Goal: Task Accomplishment & Management: Complete application form

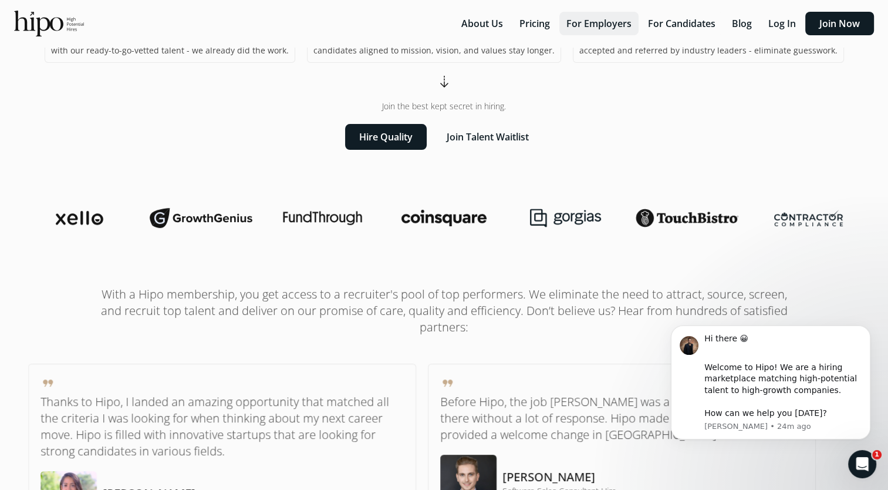
scroll to position [149, 0]
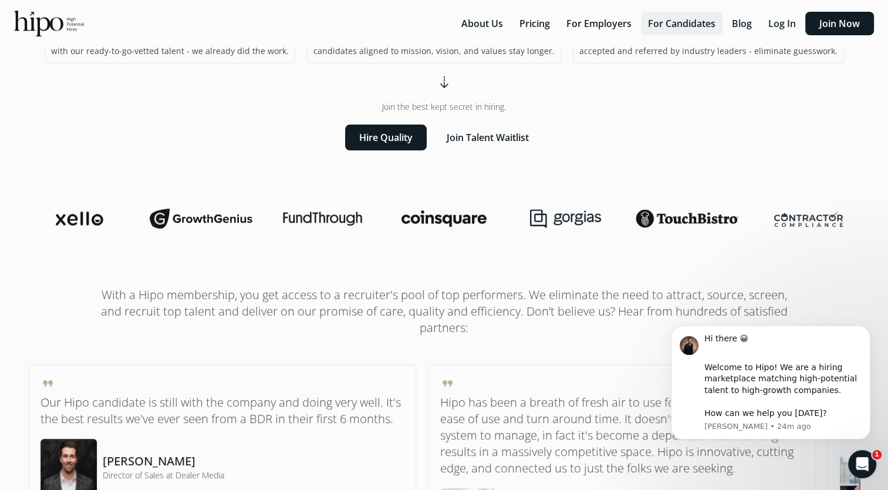
click at [673, 20] on button "For Candidates" at bounding box center [682, 23] width 82 height 23
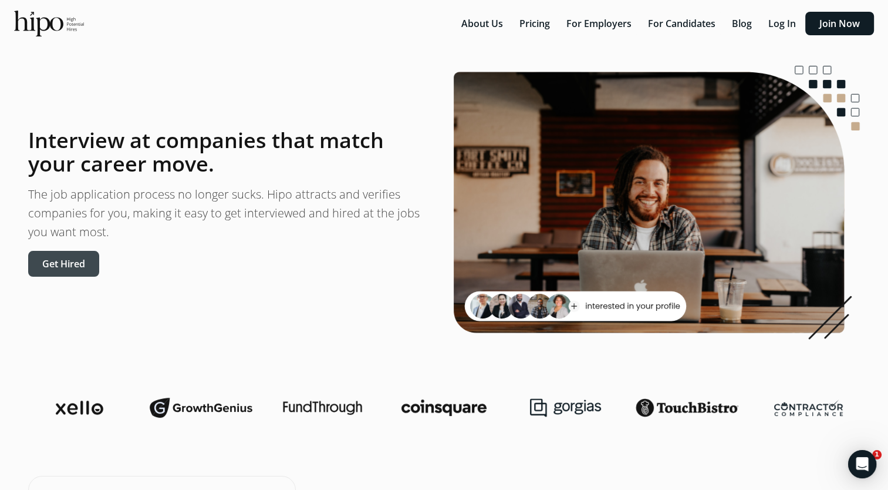
click at [72, 264] on button "Get Hired" at bounding box center [63, 264] width 71 height 26
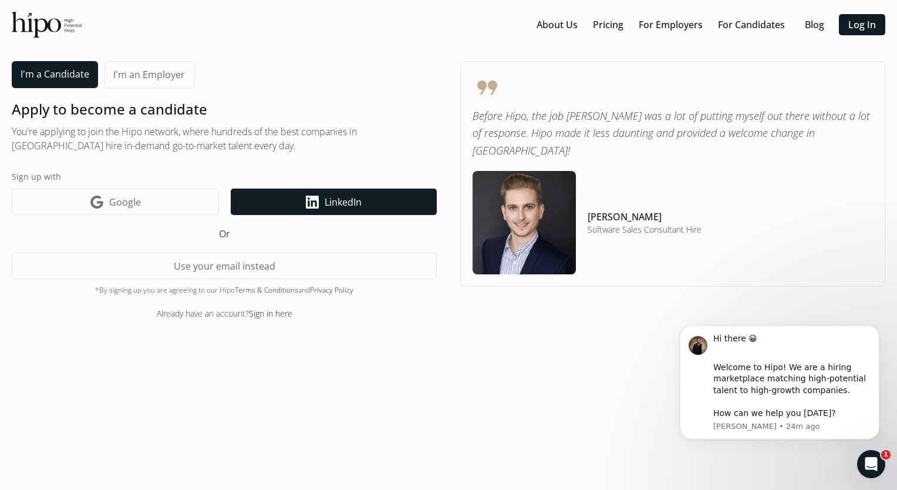
click at [304, 200] on link "LinkedIn icon LinkedIn" at bounding box center [334, 201] width 206 height 26
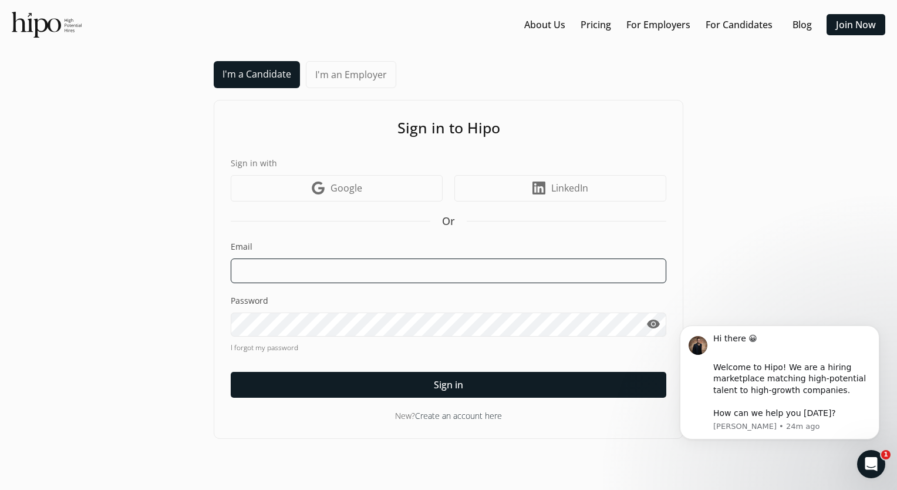
click at [320, 264] on input at bounding box center [449, 270] width 436 height 25
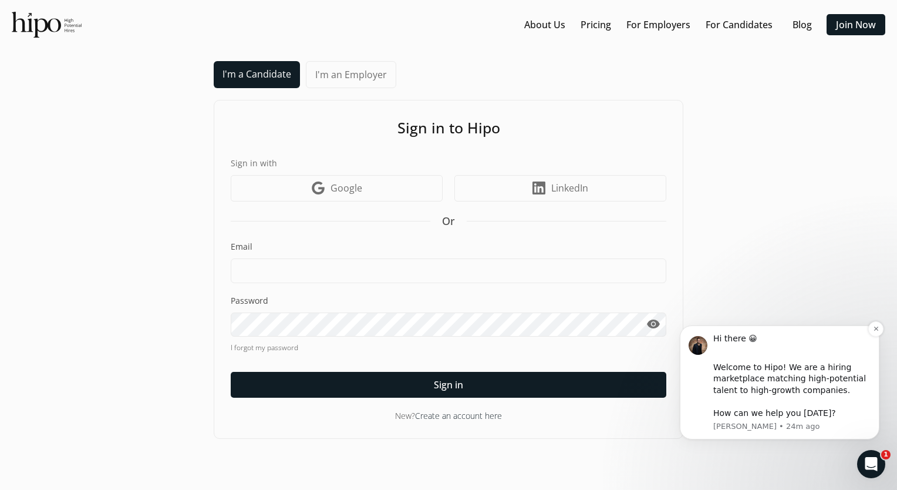
click at [767, 418] on div "Welcome to Hipo! We are a hiring marketplace matching high-potential talent to …" at bounding box center [791, 391] width 157 height 58
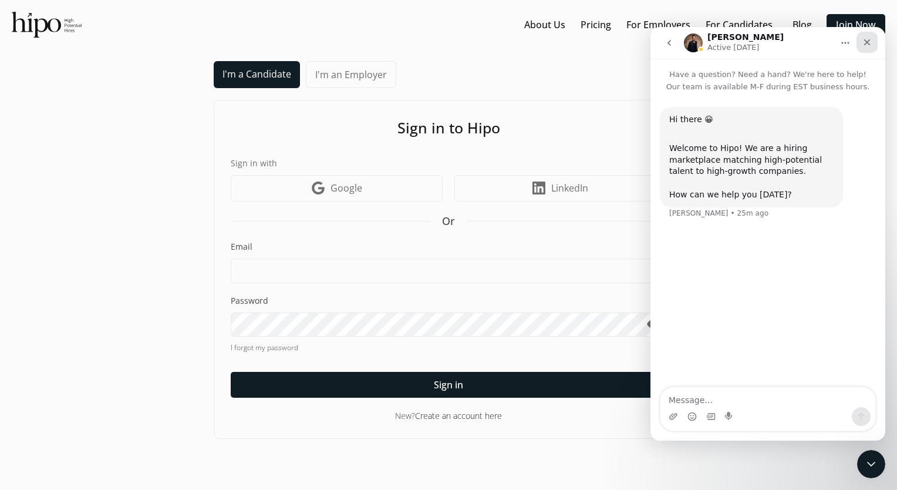
click at [871, 42] on icon "Close" at bounding box center [866, 42] width 9 height 9
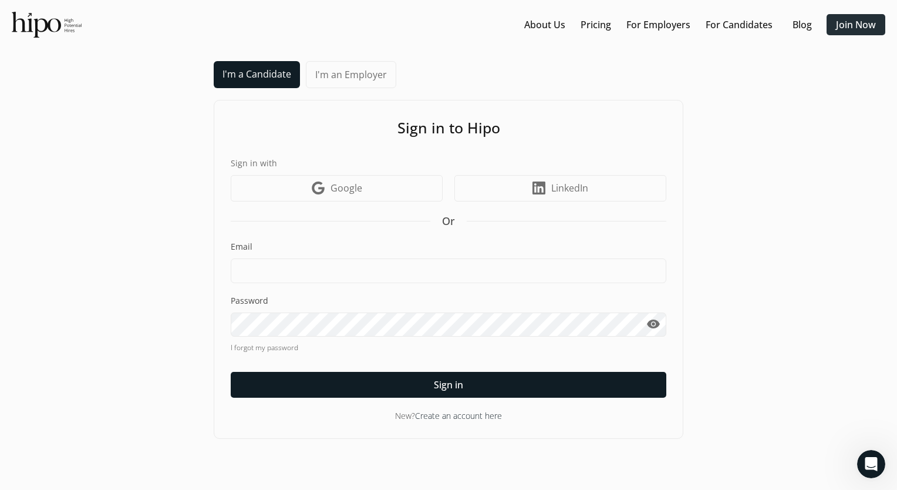
click at [857, 34] on div at bounding box center [855, 24] width 59 height 21
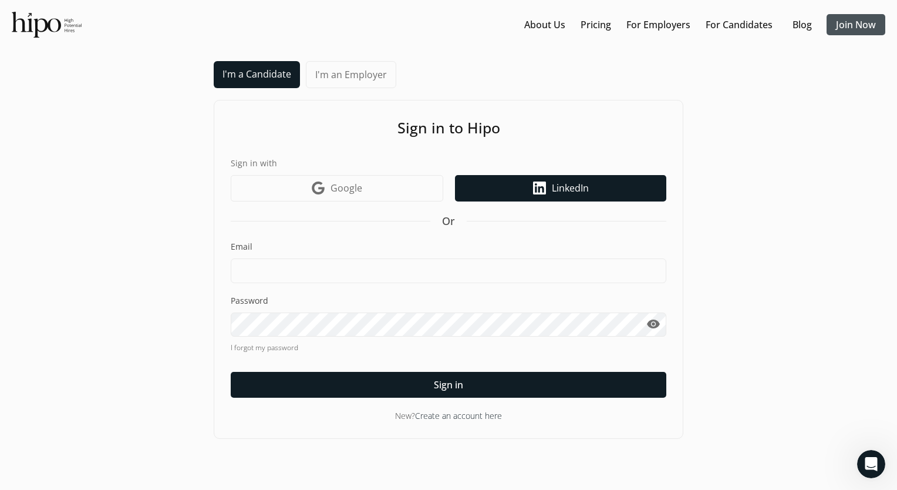
click at [526, 183] on link "LinkedIn icon LinkedIn" at bounding box center [560, 188] width 211 height 26
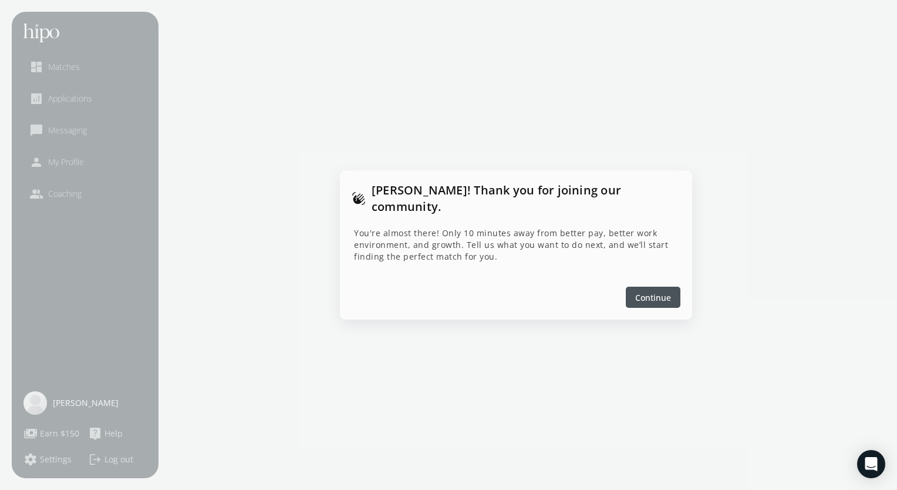
click at [665, 295] on div at bounding box center [653, 296] width 55 height 21
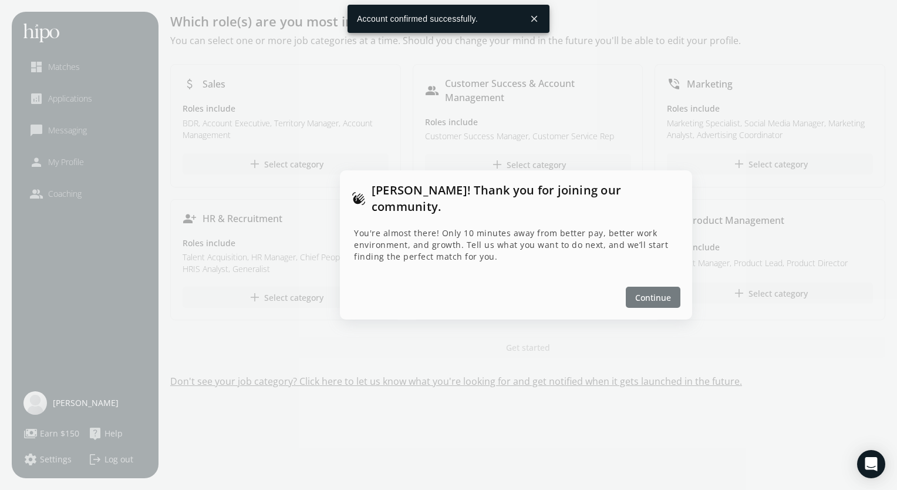
click at [674, 294] on div at bounding box center [653, 296] width 55 height 21
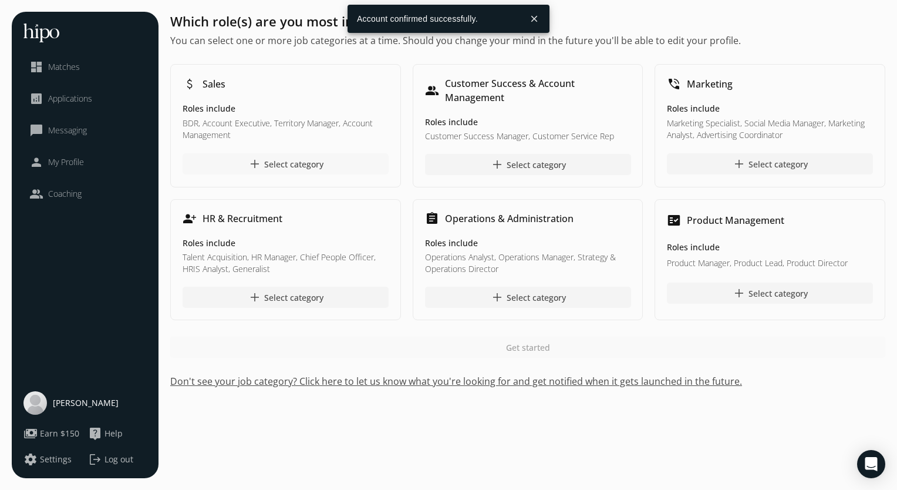
click at [238, 167] on div at bounding box center [286, 163] width 206 height 21
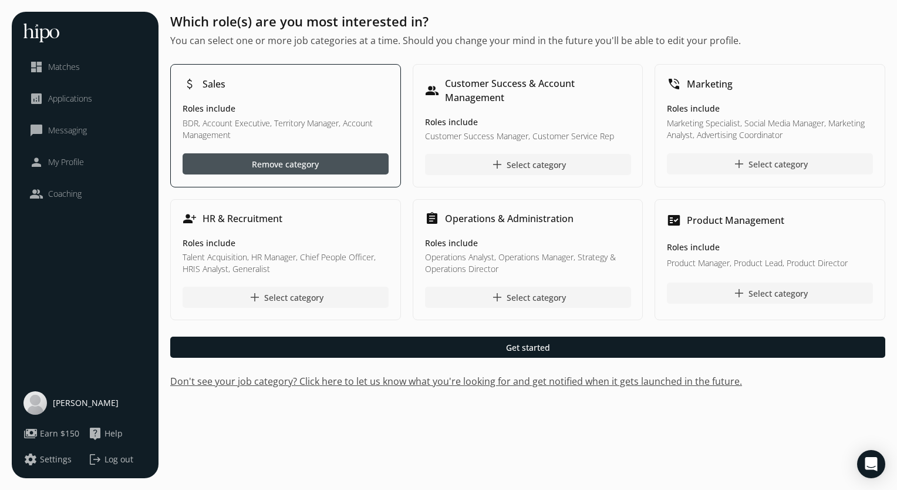
click at [320, 171] on div at bounding box center [286, 163] width 206 height 21
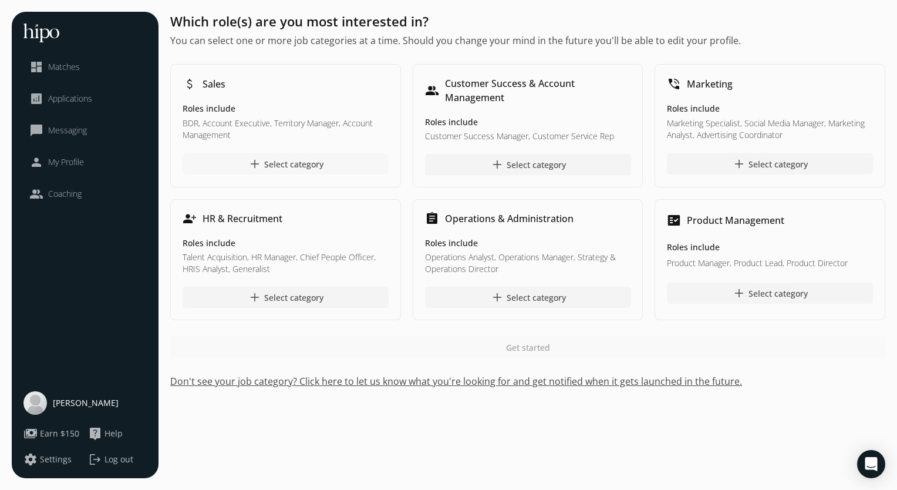
click at [305, 168] on div "add Select category" at bounding box center [286, 164] width 76 height 14
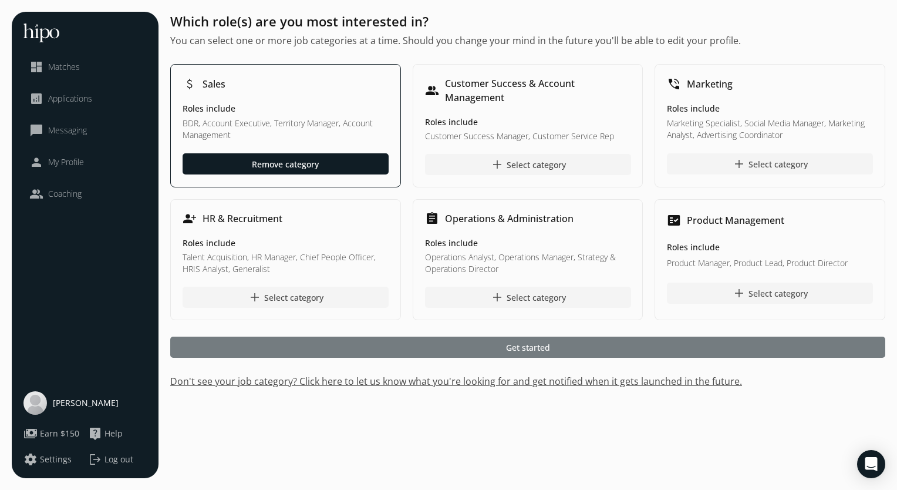
click at [393, 345] on div at bounding box center [527, 346] width 715 height 21
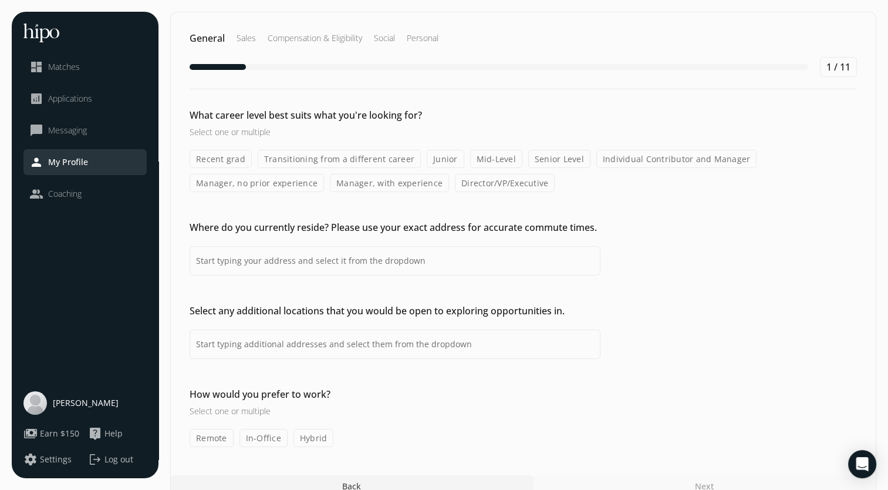
click at [297, 158] on label "Transitioning from a different career" at bounding box center [339, 159] width 163 height 18
click at [0, 0] on input "Transitioning from a different career" at bounding box center [0, 0] width 0 height 0
click at [443, 161] on label "Junior" at bounding box center [446, 159] width 38 height 18
click at [0, 0] on input "Junior" at bounding box center [0, 0] width 0 height 0
click at [475, 161] on label "Mid-Level" at bounding box center [496, 159] width 52 height 18
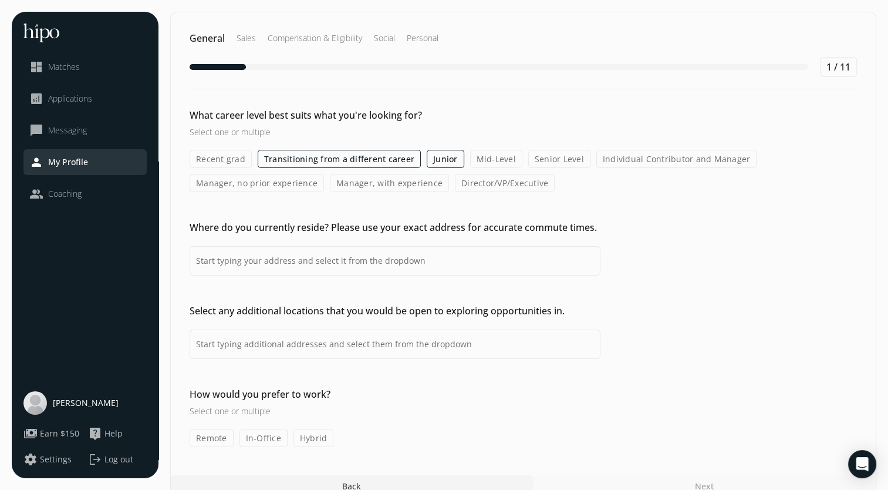
click at [0, 0] on input "Mid-Level" at bounding box center [0, 0] width 0 height 0
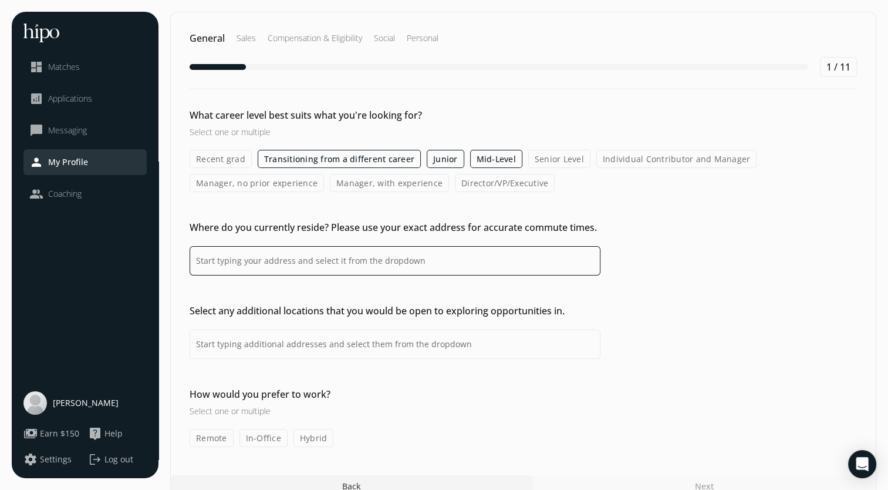
click at [263, 261] on input at bounding box center [395, 260] width 411 height 29
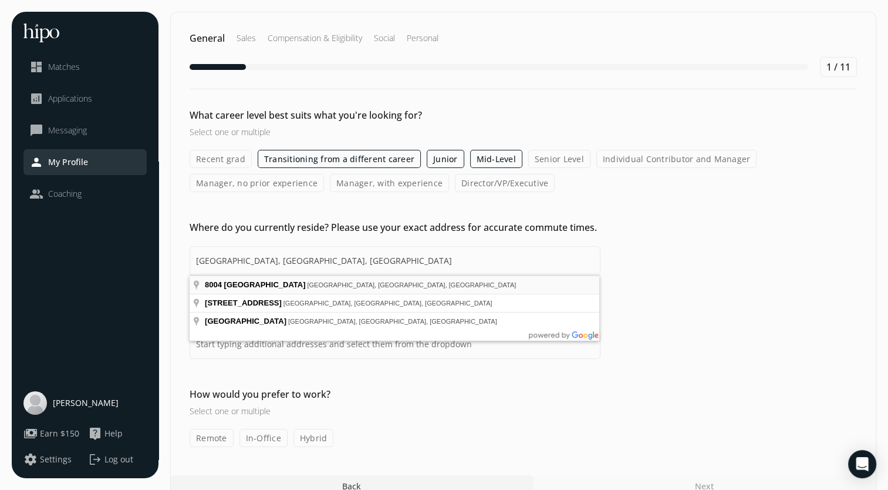
type input "[STREET_ADDRESS]"
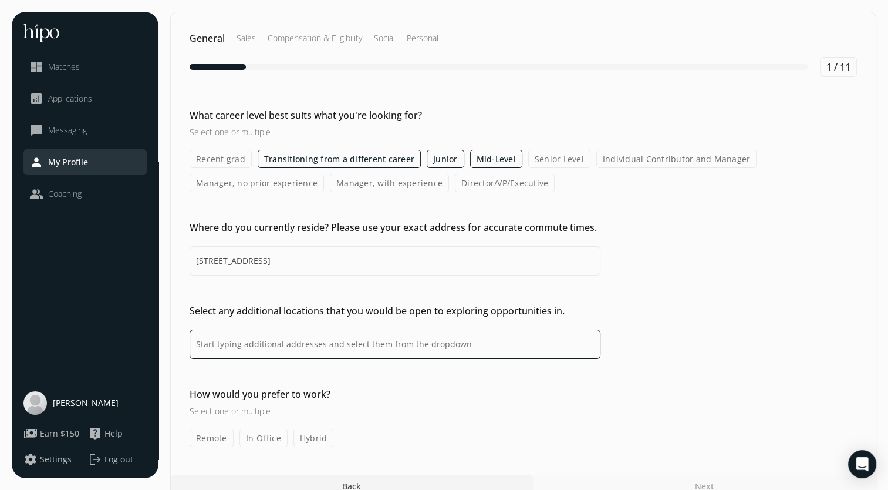
click at [244, 339] on input at bounding box center [395, 343] width 411 height 29
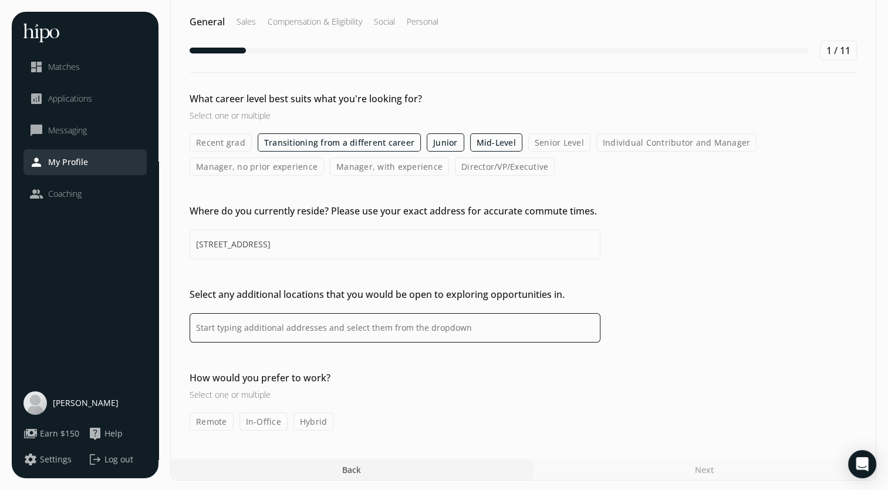
click at [265, 328] on input at bounding box center [395, 327] width 411 height 29
click at [222, 419] on label "Remote" at bounding box center [212, 421] width 44 height 18
click at [0, 0] on input "Remote" at bounding box center [0, 0] width 0 height 0
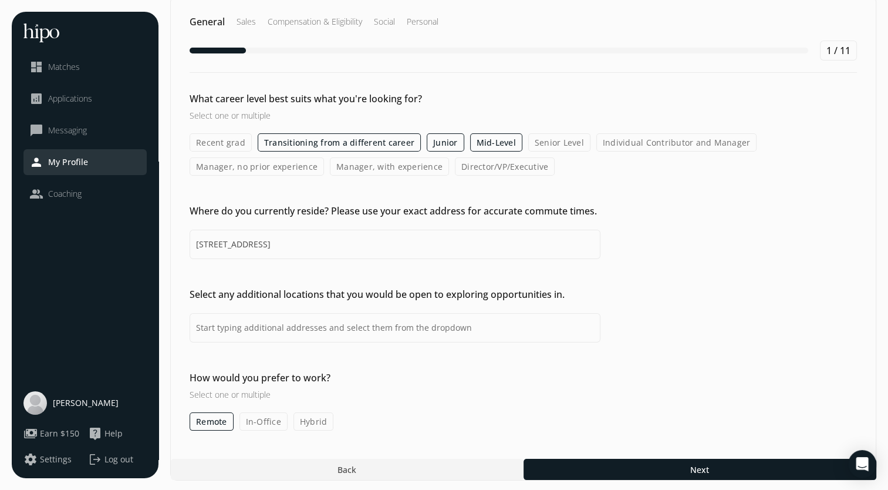
click at [258, 421] on label "In-Office" at bounding box center [263, 421] width 48 height 18
click at [0, 0] on input "In-Office" at bounding box center [0, 0] width 0 height 0
click at [293, 423] on label "Hybrid" at bounding box center [313, 421] width 40 height 18
click at [0, 0] on input "Hybrid" at bounding box center [0, 0] width 0 height 0
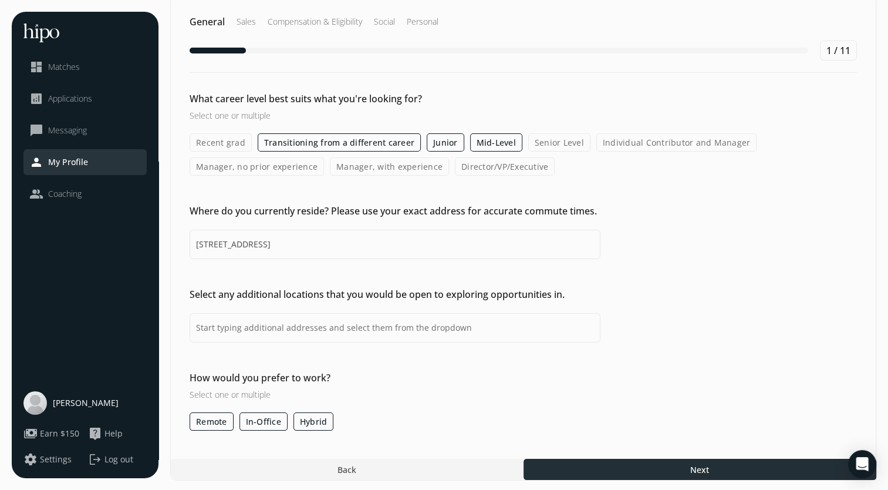
click at [580, 467] on div at bounding box center [700, 468] width 353 height 21
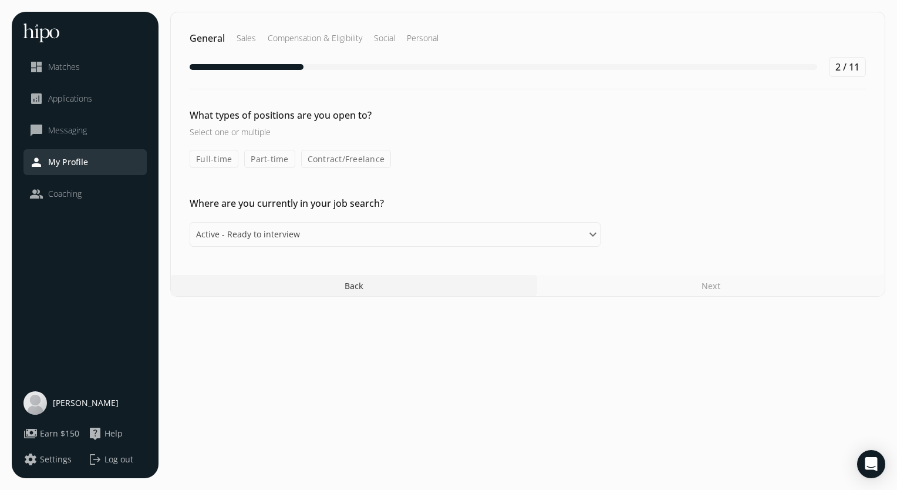
click at [214, 163] on label "Full-time" at bounding box center [214, 159] width 49 height 18
click at [0, 0] on input "Full-time" at bounding box center [0, 0] width 0 height 0
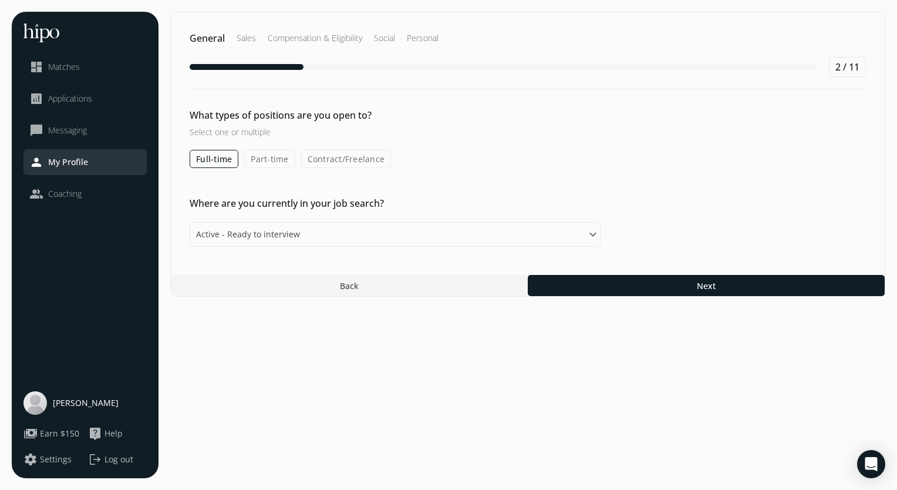
click at [251, 159] on label "Part-time" at bounding box center [269, 159] width 50 height 18
click at [0, 0] on input "Part-time" at bounding box center [0, 0] width 0 height 0
click at [319, 166] on label "Contract/Freelance" at bounding box center [347, 159] width 90 height 18
click at [0, 0] on input "Contract/Freelance" at bounding box center [0, 0] width 0 height 0
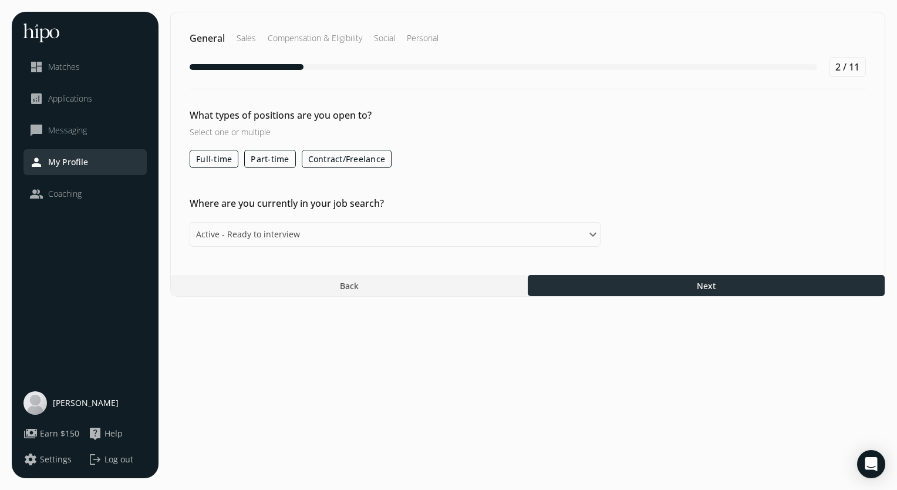
click at [576, 275] on div at bounding box center [706, 285] width 357 height 21
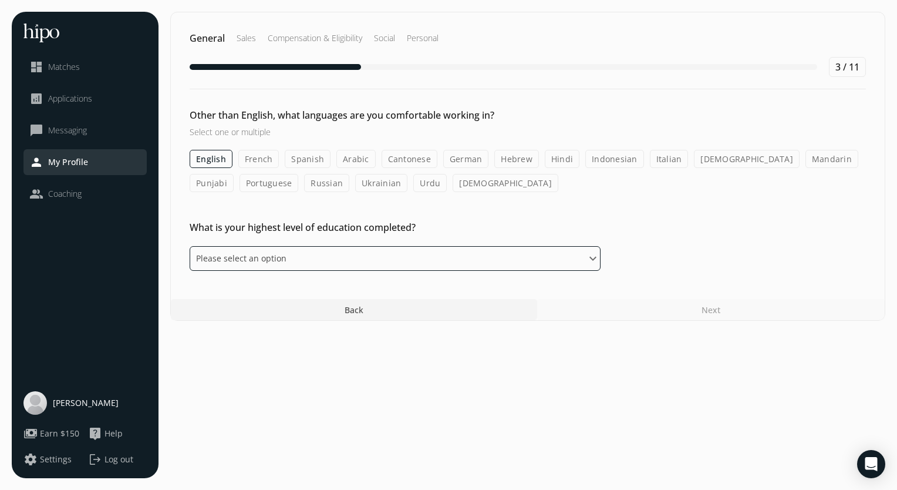
click at [316, 266] on select "Please select an option Some High School High School Diploma Some University or…" at bounding box center [395, 258] width 411 height 25
select select "na"
click at [190, 246] on select "Please select an option Some High School High School Diploma Some University or…" at bounding box center [395, 258] width 411 height 25
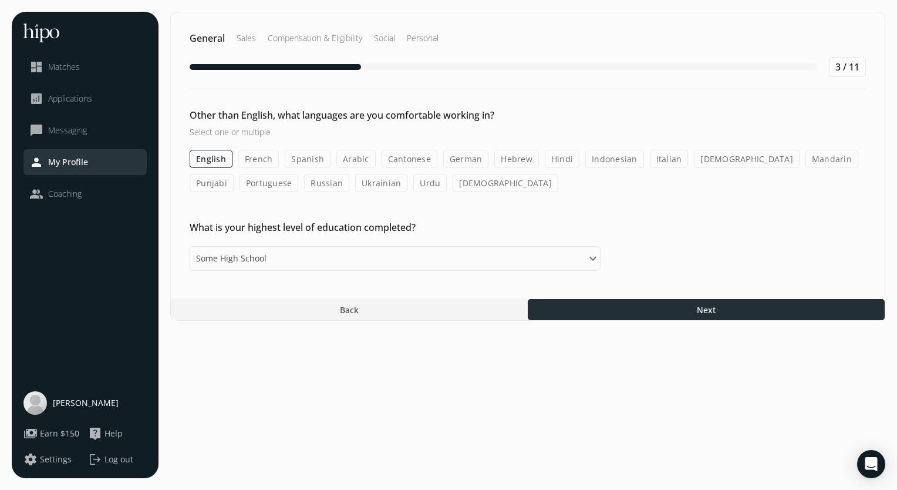
click at [578, 310] on div at bounding box center [706, 309] width 357 height 21
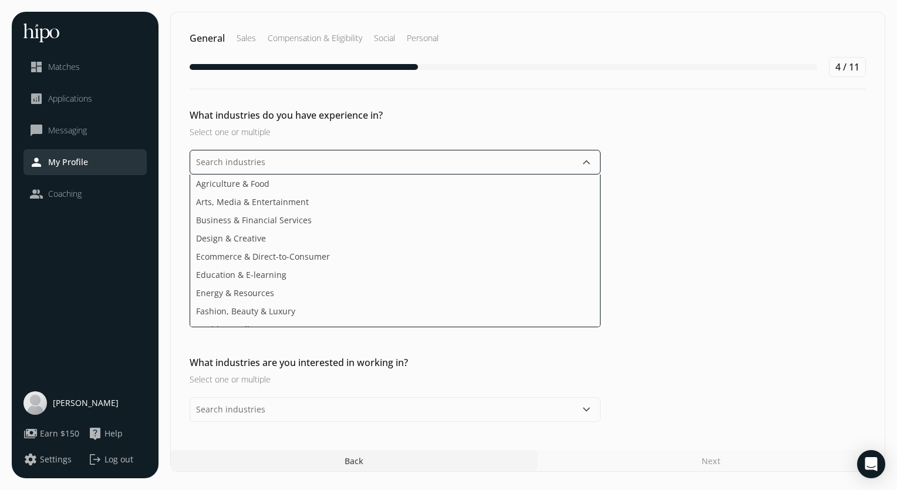
click at [276, 166] on input "text" at bounding box center [395, 162] width 411 height 25
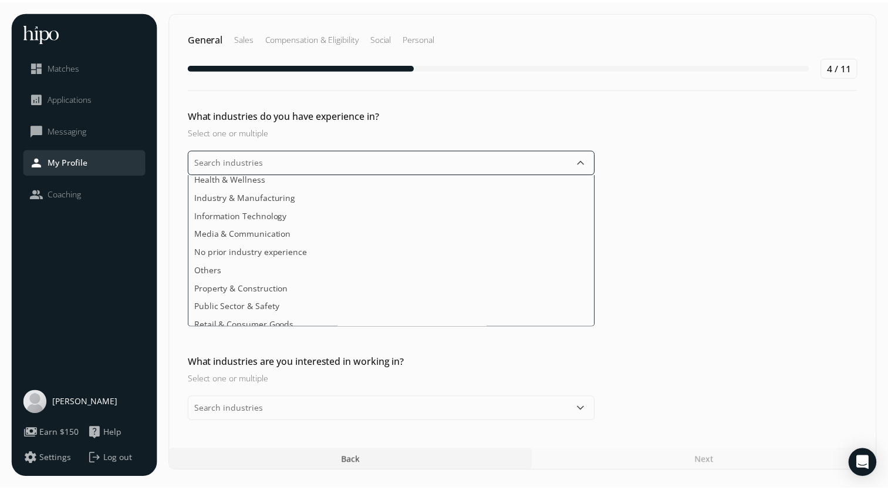
scroll to position [150, 0]
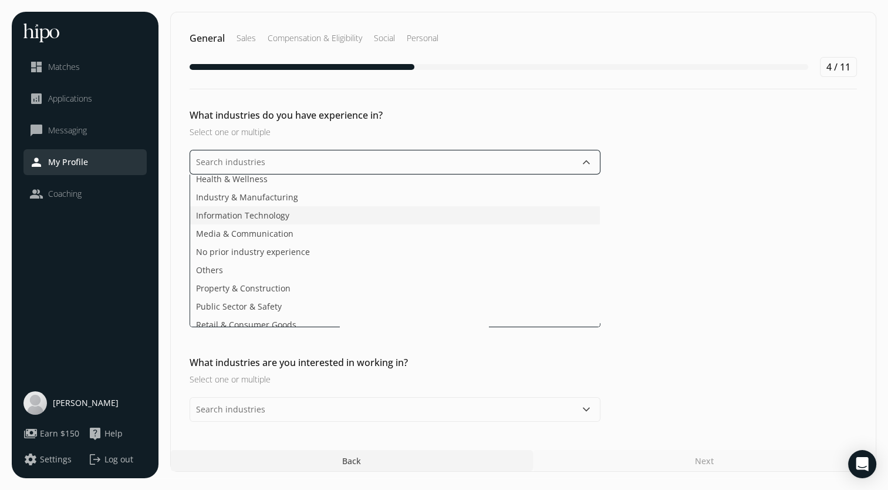
click at [262, 218] on span "Information Technology" at bounding box center [242, 215] width 93 height 12
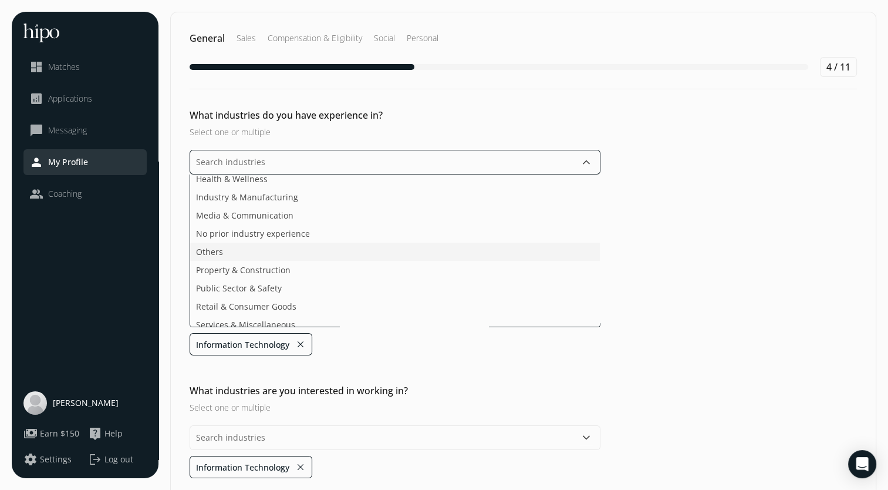
scroll to position [0, 0]
click at [251, 215] on span "Business & Financial Services" at bounding box center [254, 220] width 116 height 12
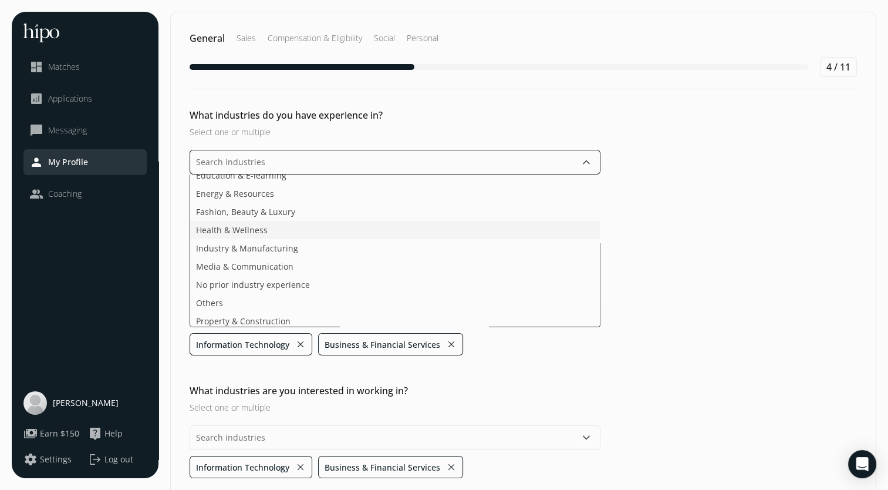
scroll to position [82, 0]
click at [277, 251] on span "Industry & Manufacturing" at bounding box center [247, 247] width 102 height 12
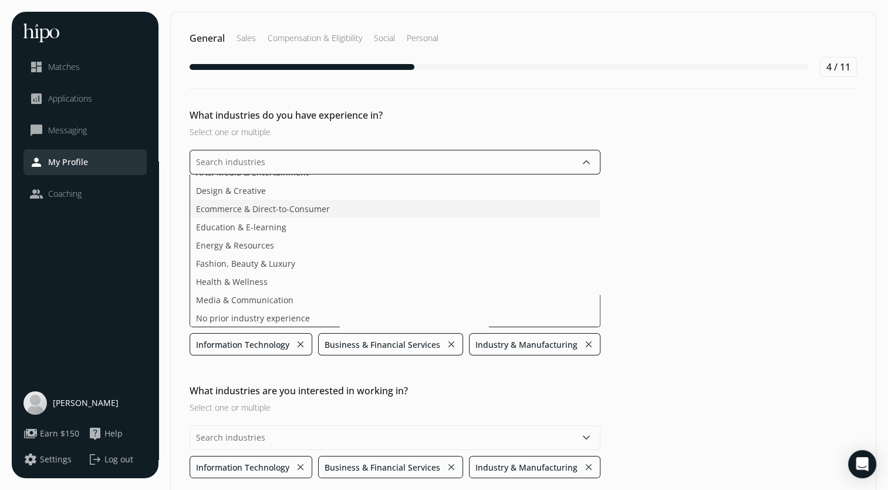
scroll to position [31, 0]
click at [257, 248] on span "Energy & Resources" at bounding box center [235, 244] width 78 height 12
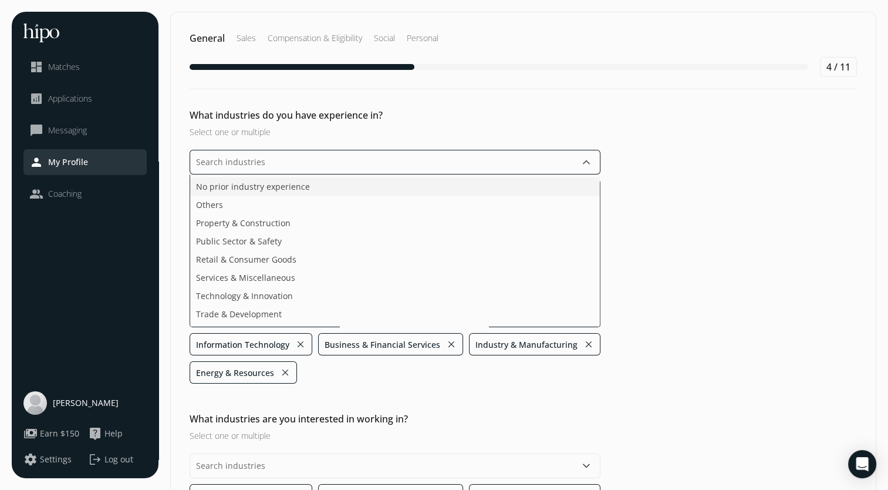
scroll to position [157, 0]
click at [265, 282] on ul "Agriculture & Food Arts, Media & Entertainment Design & Creative Ecommerce & Di…" at bounding box center [395, 250] width 411 height 153
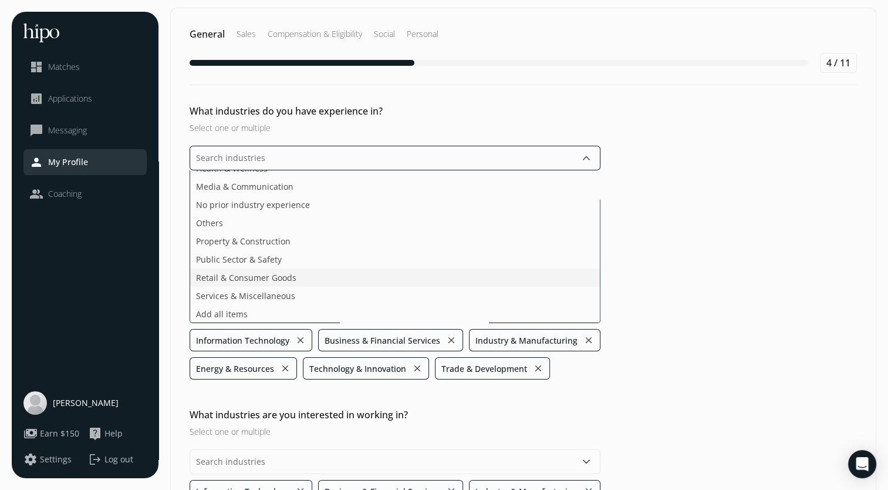
scroll to position [103, 0]
click at [332, 283] on ul "Agriculture & Food Arts, Media & Entertainment Design & Creative Ecommerce & Di…" at bounding box center [395, 246] width 411 height 153
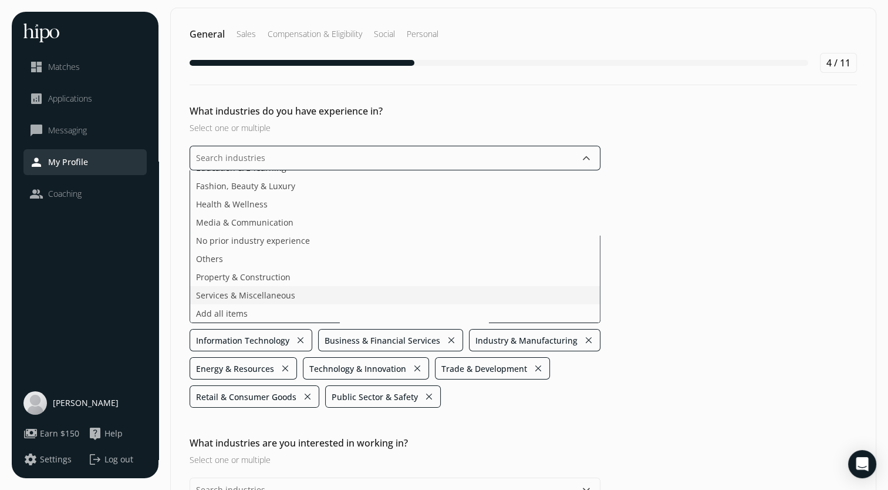
scroll to position [85, 0]
click at [291, 283] on ul "Agriculture & Food Arts, Media & Entertainment Design & Creative Ecommerce & Di…" at bounding box center [395, 246] width 411 height 153
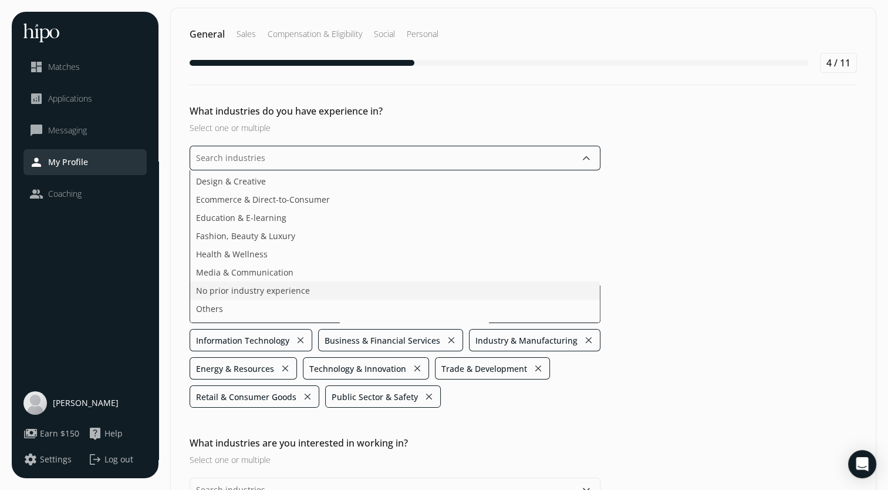
scroll to position [0, 0]
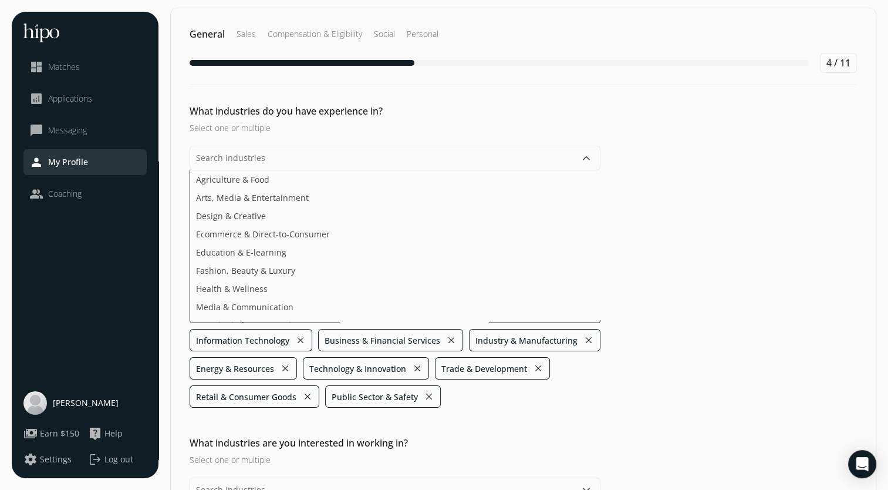
click at [504, 434] on div "General Sales Compensation & Eligibility Social Personal 4 / 11 What industries…" at bounding box center [523, 322] width 706 height 629
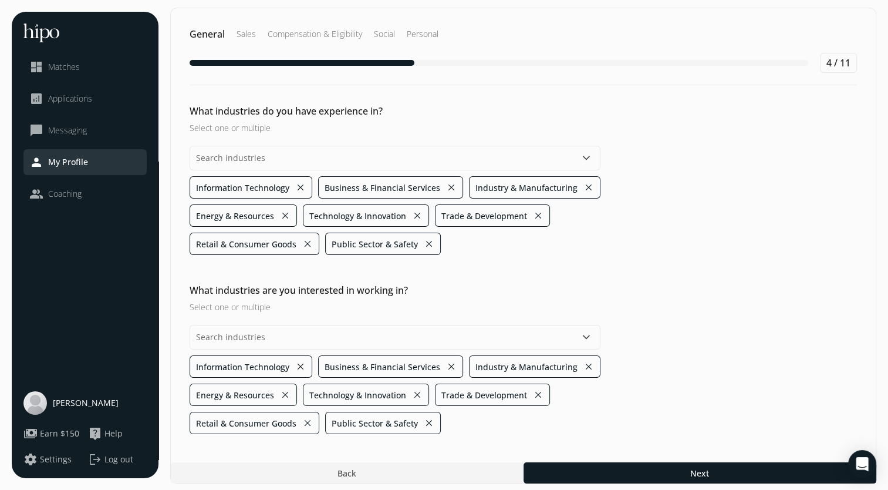
scroll to position [7, 0]
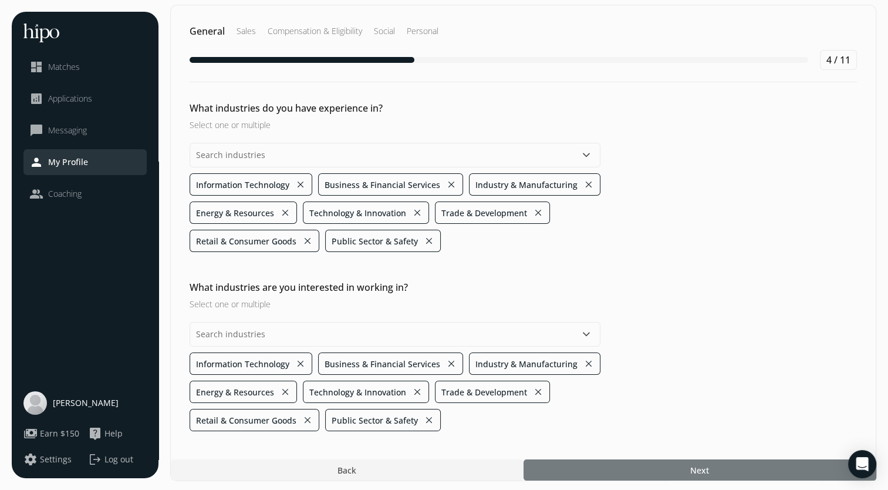
click at [558, 460] on div at bounding box center [700, 469] width 353 height 21
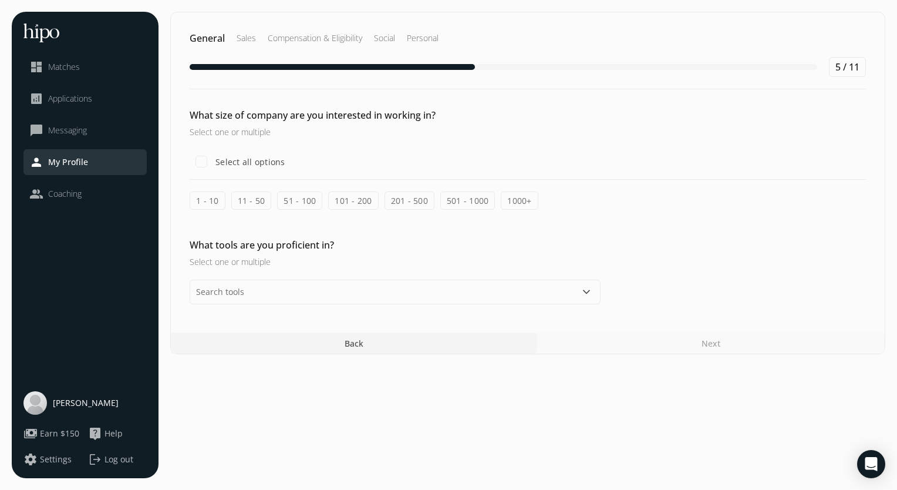
click at [217, 163] on label "Select all options" at bounding box center [249, 162] width 72 height 12
click at [213, 163] on input "Select all options" at bounding box center [201, 161] width 23 height 23
checkbox input "true"
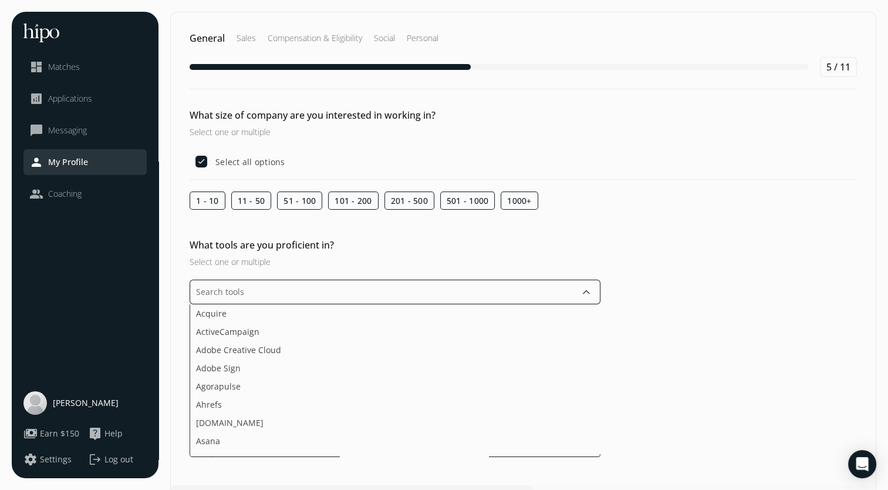
click at [310, 285] on input "text" at bounding box center [395, 291] width 411 height 25
click at [310, 287] on input "text" at bounding box center [395, 291] width 411 height 25
click at [261, 428] on li "[DOMAIN_NAME]" at bounding box center [395, 422] width 410 height 18
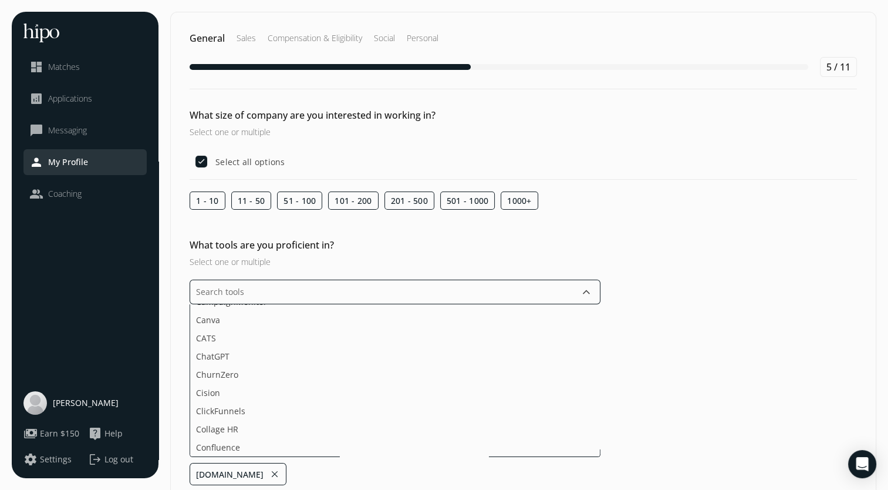
scroll to position [325, 0]
click at [258, 333] on li "ChatGPT" at bounding box center [395, 334] width 410 height 18
click at [270, 391] on li "DocuSign" at bounding box center [395, 390] width 410 height 18
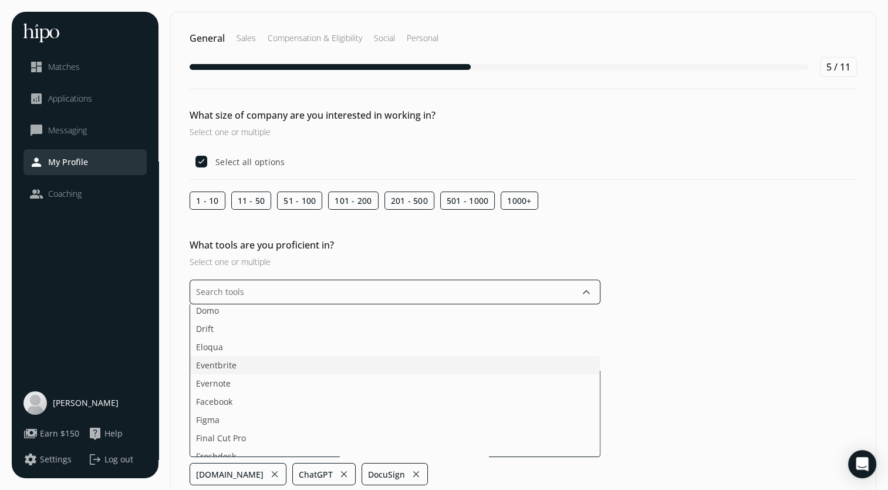
click at [250, 365] on li "Eventbrite" at bounding box center [395, 365] width 410 height 18
click at [225, 348] on li "Facebook" at bounding box center [395, 345] width 410 height 18
click at [258, 347] on li "HTML+CSS" at bounding box center [395, 346] width 410 height 18
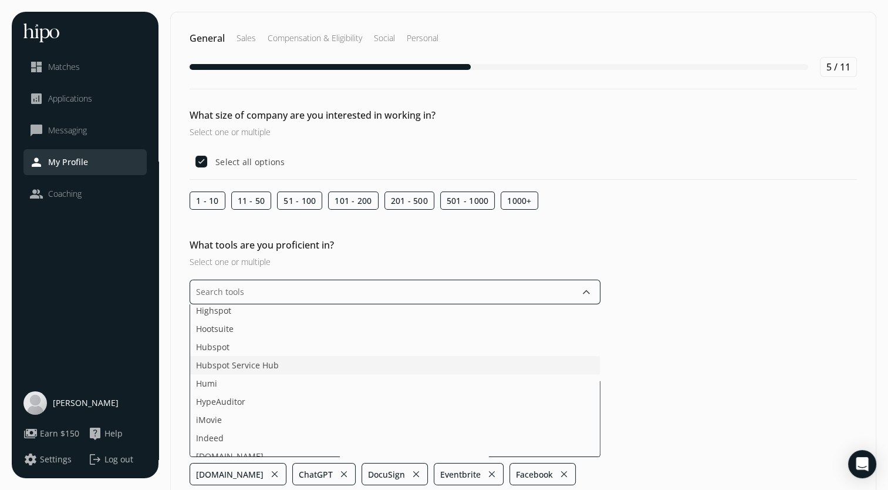
click at [254, 364] on li "Hubspot Service Hub" at bounding box center [395, 365] width 410 height 18
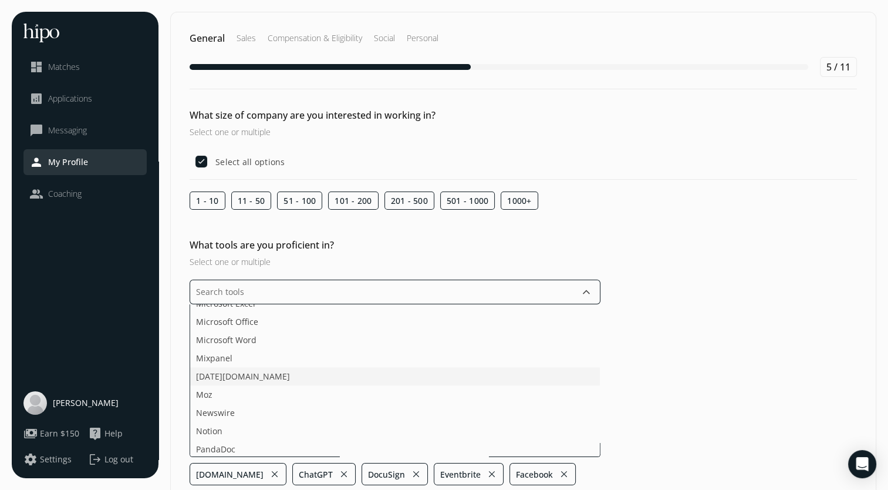
scroll to position [1538, 0]
click at [273, 349] on li "Moz" at bounding box center [395, 358] width 410 height 18
click at [251, 343] on li "[DATE][DOMAIN_NAME]" at bounding box center [395, 340] width 410 height 18
click at [249, 353] on li "Salesforce" at bounding box center [395, 356] width 410 height 18
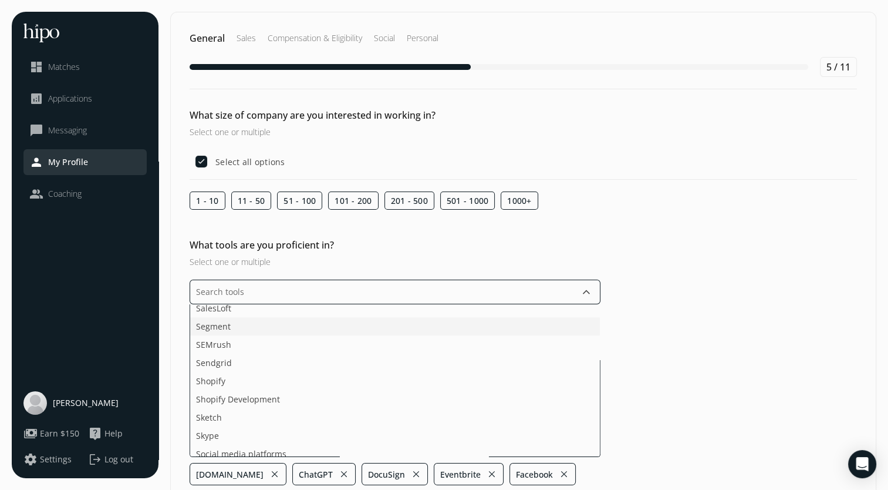
scroll to position [1751, 0]
click at [247, 377] on li "Shopify Development" at bounding box center [395, 382] width 410 height 18
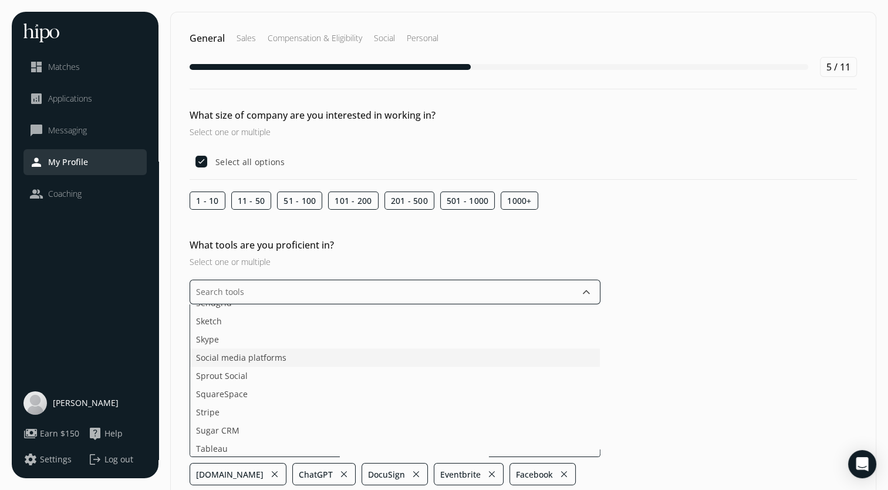
scroll to position [1795, 0]
click at [264, 410] on li "Sugar CRM" at bounding box center [395, 410] width 410 height 18
click at [238, 390] on li "Wordpress" at bounding box center [395, 392] width 410 height 18
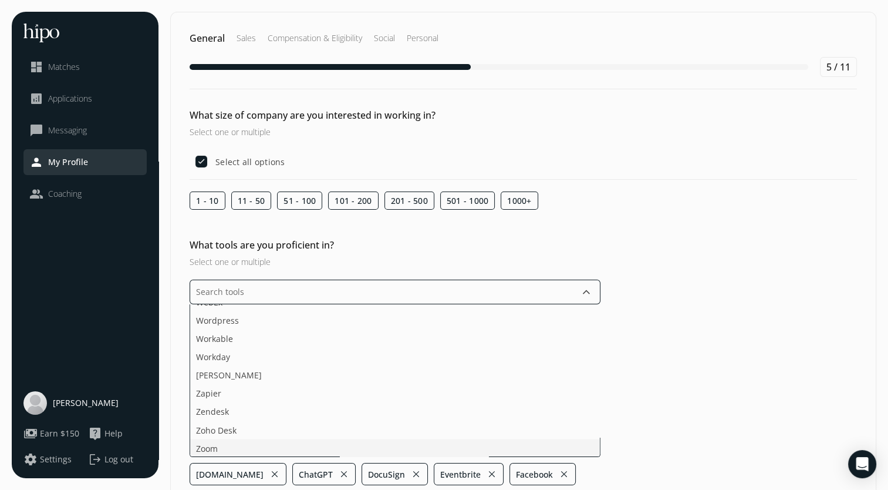
click at [261, 431] on ul "Acquire ActiveCampaign Adobe Creative Cloud Adobe Sign Agorapulse Ahrefs Asana …" at bounding box center [395, 380] width 411 height 153
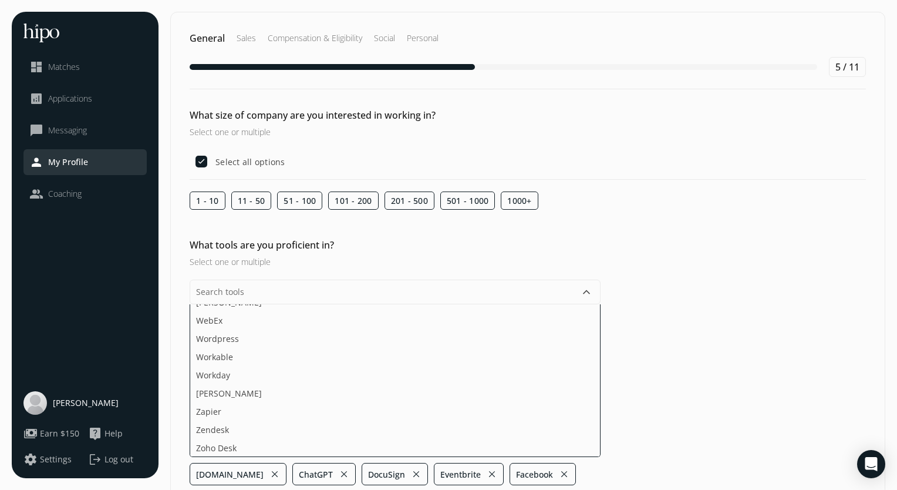
click at [639, 407] on div "General Sales Compensation & Eligibility Social Personal 5 / 11 What size of co…" at bounding box center [527, 315] width 715 height 607
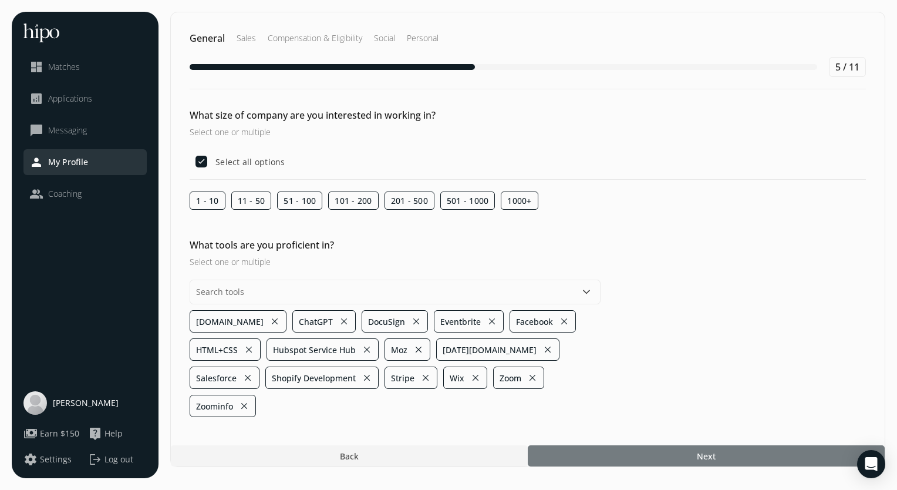
click at [624, 445] on div at bounding box center [706, 455] width 357 height 21
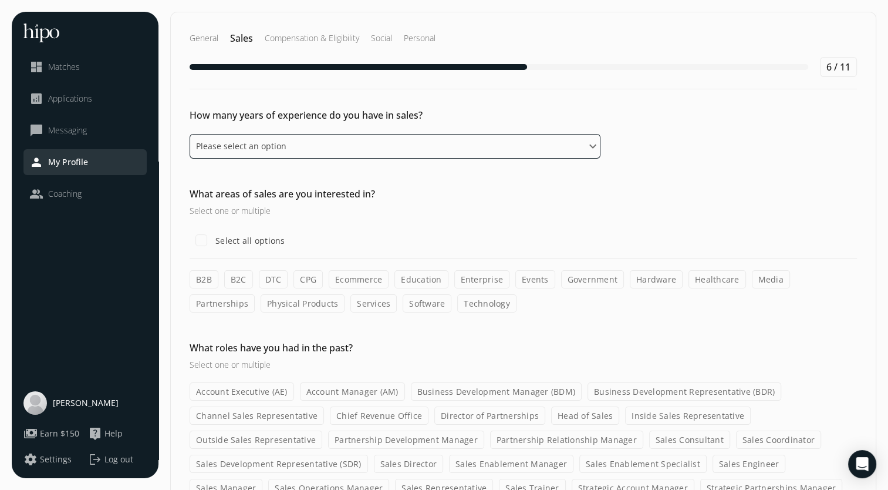
click at [274, 146] on select "Please select an option 0 - 1 years 2 - 3 years 4 - 5 years 6 - 8 years 9+ years" at bounding box center [395, 146] width 411 height 25
select select "zero_one_years"
click at [190, 134] on select "Please select an option 0 - 1 years 2 - 3 years 4 - 5 years 6 - 8 years 9+ years" at bounding box center [395, 146] width 411 height 25
click at [252, 154] on select "Please select an option 0 - 1 years 2 - 3 years 4 - 5 years 6 - 8 years 9+ years" at bounding box center [395, 146] width 411 height 25
click at [190, 134] on select "Please select an option 0 - 1 years 2 - 3 years 4 - 5 years 6 - 8 years 9+ years" at bounding box center [395, 146] width 411 height 25
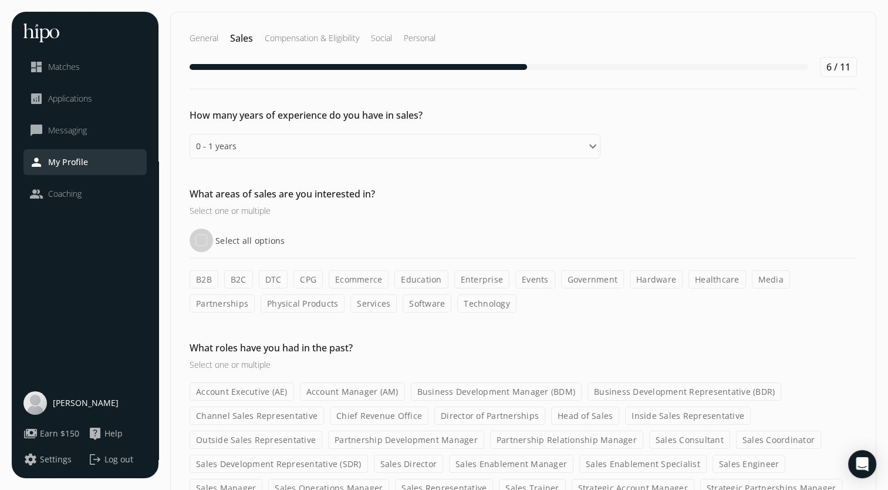
click at [205, 239] on input "Select all options" at bounding box center [201, 239] width 23 height 23
checkbox input "true"
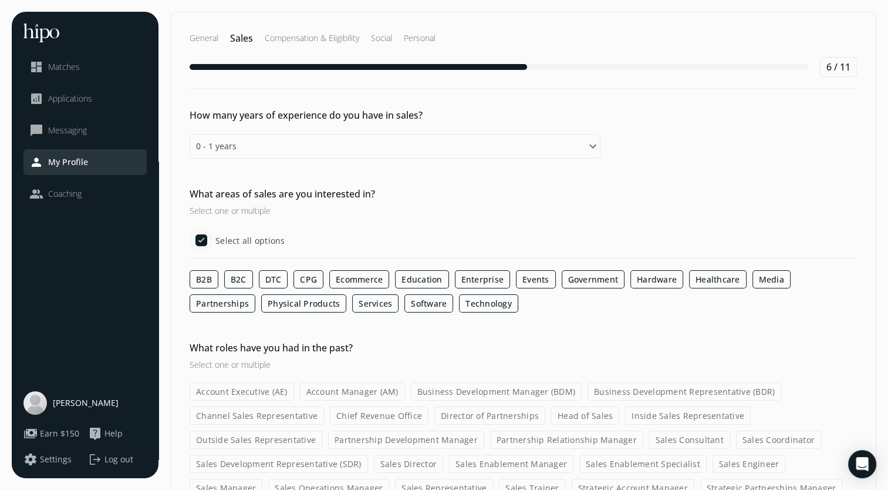
scroll to position [90, 0]
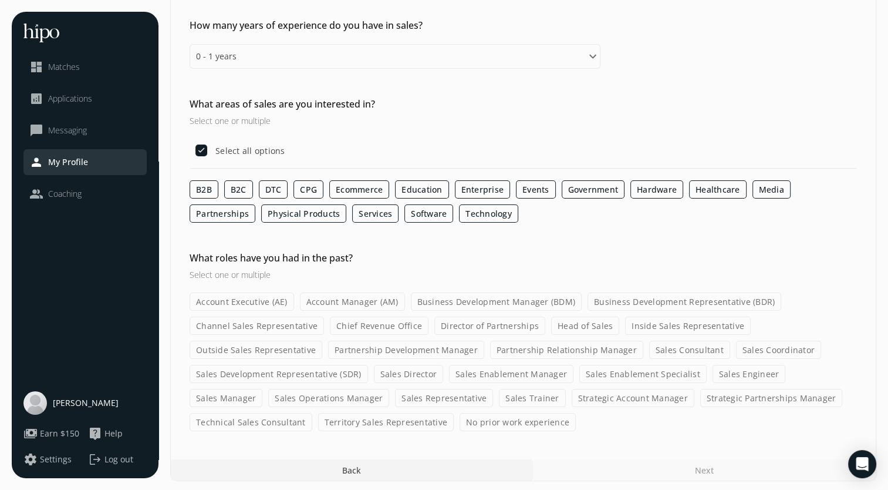
click at [256, 306] on label "Account Executive (AE)" at bounding box center [242, 301] width 104 height 18
click at [0, 0] on input "Account Executive (AE)" at bounding box center [0, 0] width 0 height 0
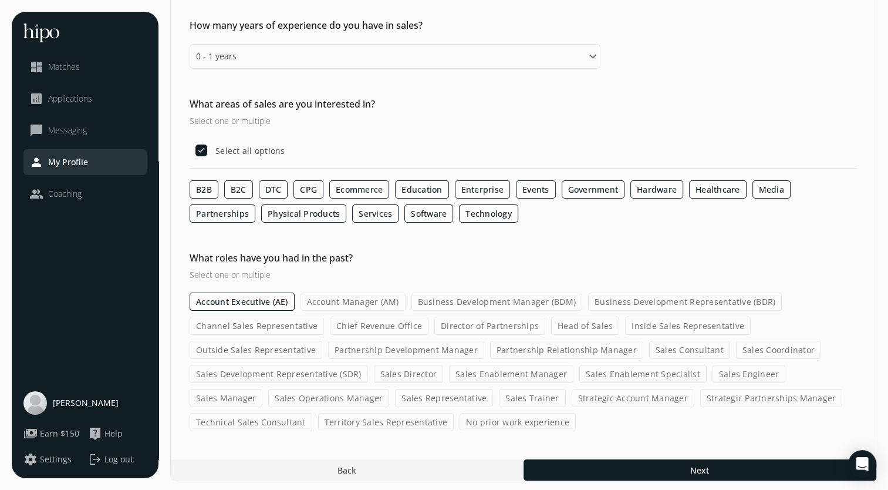
click at [308, 298] on label "Account Manager (AM)" at bounding box center [353, 301] width 105 height 18
click at [0, 0] on input "Account Manager (AM)" at bounding box center [0, 0] width 0 height 0
click at [455, 300] on label "Business Development Manager (BDM)" at bounding box center [496, 301] width 171 height 18
click at [0, 0] on input "Business Development Manager (BDM)" at bounding box center [0, 0] width 0 height 0
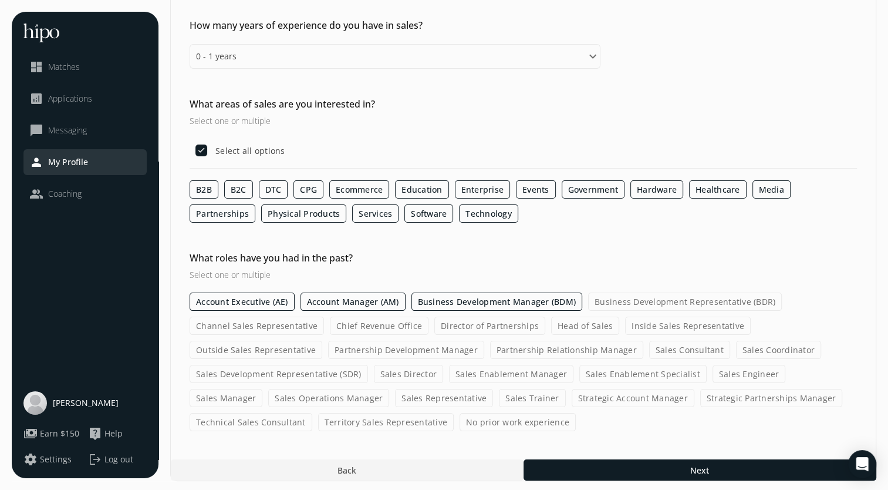
click at [634, 301] on label "Business Development Representative (BDR)" at bounding box center [685, 301] width 194 height 18
click at [0, 0] on input "Business Development Representative (BDR)" at bounding box center [0, 0] width 0 height 0
click at [310, 367] on label "Sales Development Representative (SDR)" at bounding box center [279, 373] width 178 height 18
click at [0, 0] on input "Sales Development Representative (SDR)" at bounding box center [0, 0] width 0 height 0
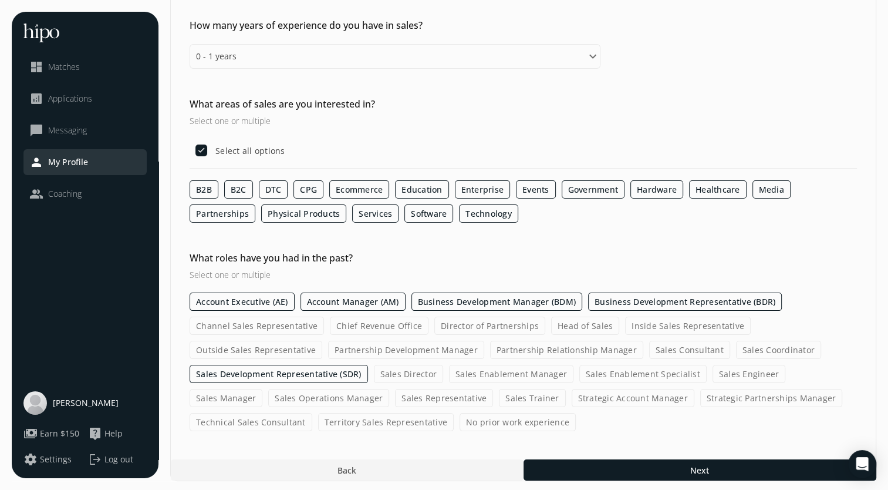
click at [491, 418] on label "No prior work experience" at bounding box center [518, 422] width 116 height 18
click at [0, 0] on input "No prior work experience" at bounding box center [0, 0] width 0 height 0
drag, startPoint x: 491, startPoint y: 418, endPoint x: 528, endPoint y: 439, distance: 42.6
click at [528, 439] on div "General Sales Compensation & Eligibility Social Personal 6 / 11 How many years …" at bounding box center [523, 201] width 706 height 559
click at [504, 421] on label "No prior work experience" at bounding box center [518, 422] width 117 height 18
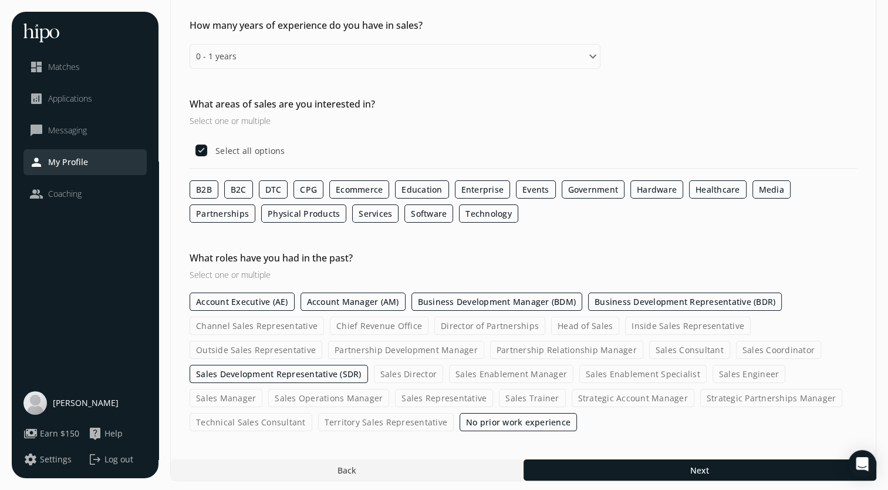
click at [0, 0] on input "No prior work experience" at bounding box center [0, 0] width 0 height 0
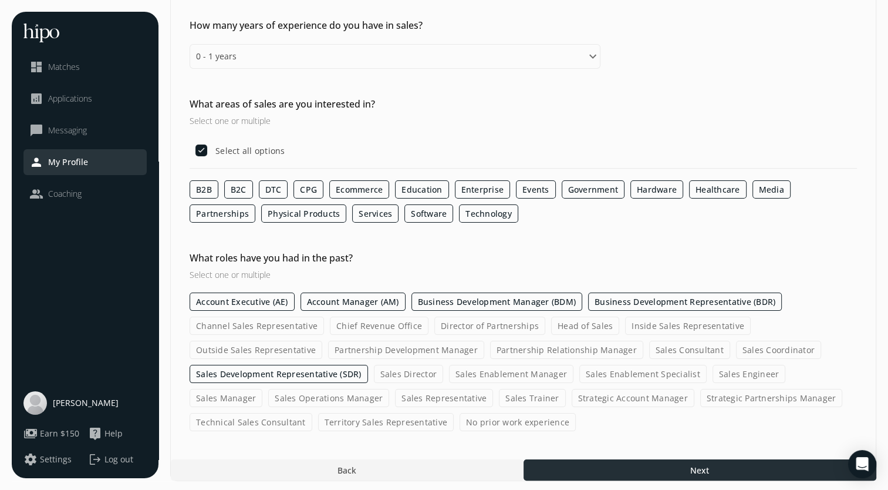
click at [561, 460] on div at bounding box center [700, 469] width 353 height 21
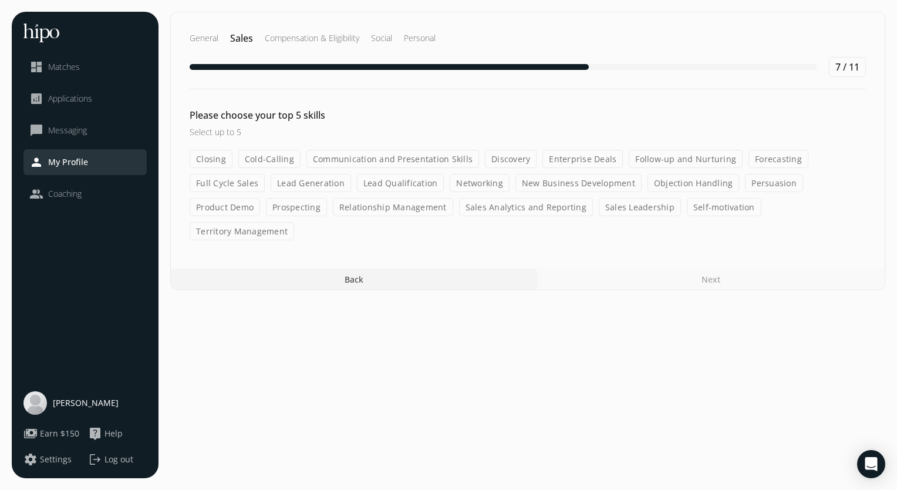
click at [208, 161] on label "Closing" at bounding box center [211, 159] width 43 height 18
click at [0, 0] on input "Closing" at bounding box center [0, 0] width 0 height 0
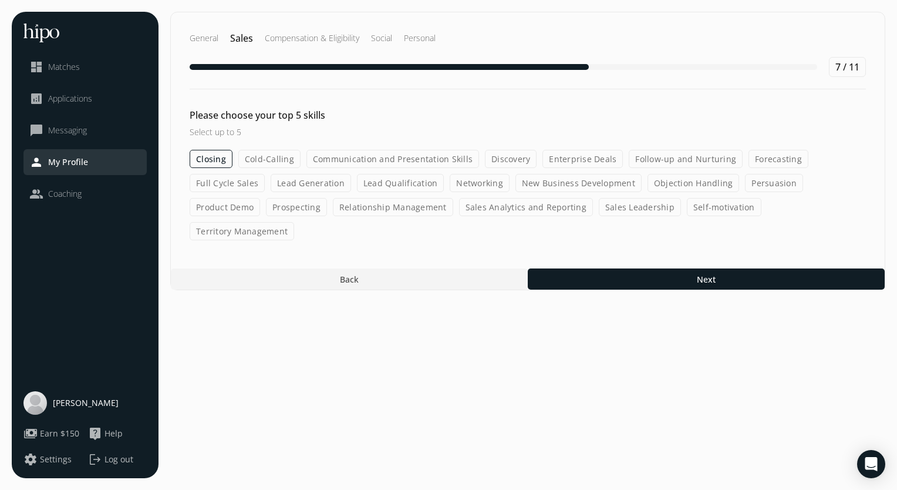
click at [259, 161] on label "Cold-Calling" at bounding box center [269, 159] width 62 height 18
click at [0, 0] on input "Cold-Calling" at bounding box center [0, 0] width 0 height 0
click at [347, 156] on label "Communication and Presentation Skills" at bounding box center [392, 159] width 173 height 18
click at [0, 0] on input "Communication and Presentation Skills" at bounding box center [0, 0] width 0 height 0
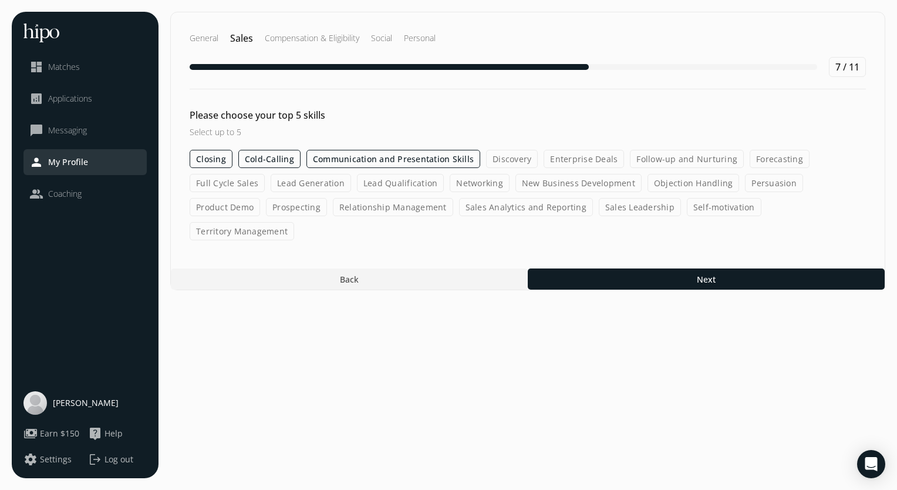
click at [506, 161] on label "Discovery" at bounding box center [512, 159] width 52 height 18
click at [0, 0] on input "Discovery" at bounding box center [0, 0] width 0 height 0
click at [253, 178] on label "Full Cycle Sales" at bounding box center [227, 183] width 75 height 18
click at [0, 0] on input "Full Cycle Sales" at bounding box center [0, 0] width 0 height 0
click at [308, 177] on label "Lead Generation" at bounding box center [311, 183] width 80 height 18
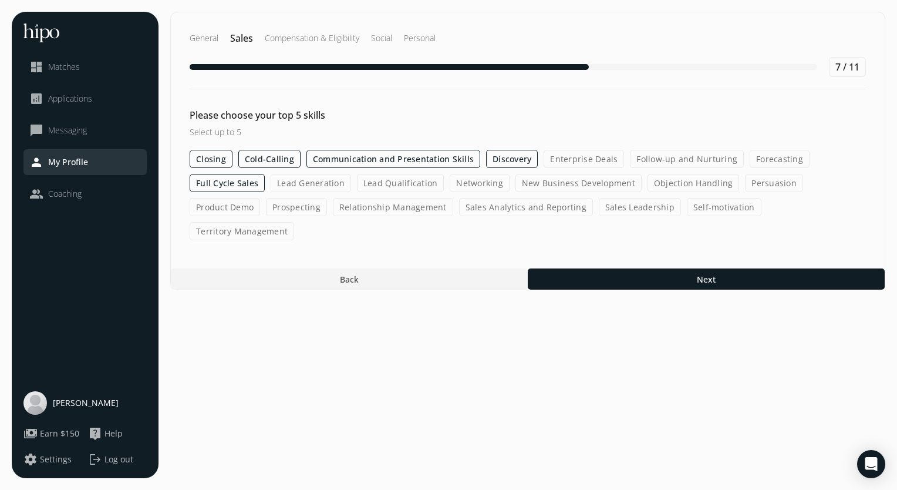
click at [0, 0] on input "Lead Generation" at bounding box center [0, 0] width 0 height 0
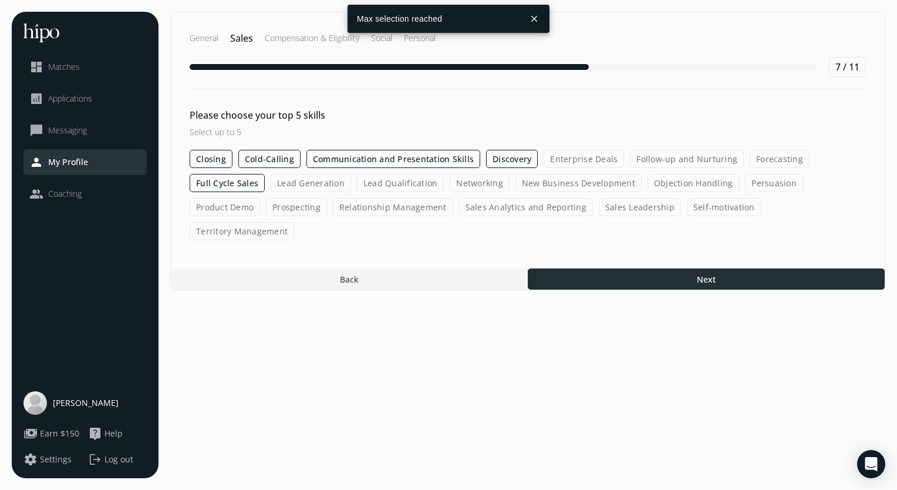
click at [561, 268] on div at bounding box center [706, 278] width 357 height 21
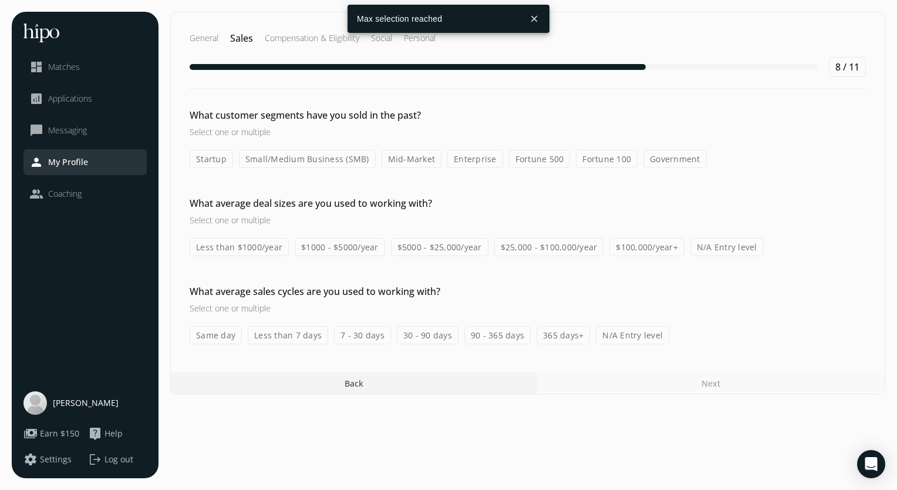
click at [207, 163] on label "Startup" at bounding box center [211, 159] width 43 height 18
click at [0, 0] on input "Startup" at bounding box center [0, 0] width 0 height 0
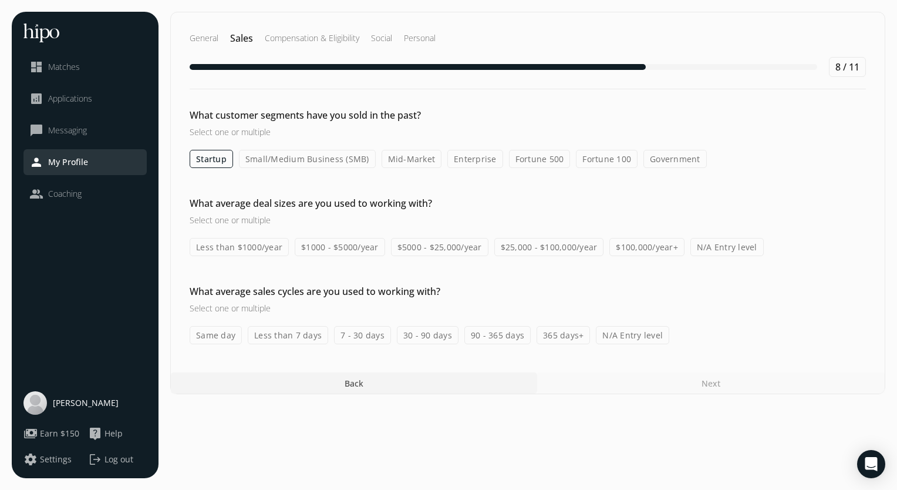
click at [288, 166] on label "Small/Medium Business (SMB)" at bounding box center [307, 159] width 137 height 18
click at [0, 0] on input "Small/Medium Business (SMB)" at bounding box center [0, 0] width 0 height 0
click at [373, 160] on div "Startup Small/Medium Business (SMB) Mid-Market Enterprise Fortune 500 Fortune 1…" at bounding box center [528, 159] width 676 height 18
click at [401, 161] on label "Mid-Market" at bounding box center [412, 159] width 60 height 18
click at [0, 0] on input "Mid-Market" at bounding box center [0, 0] width 0 height 0
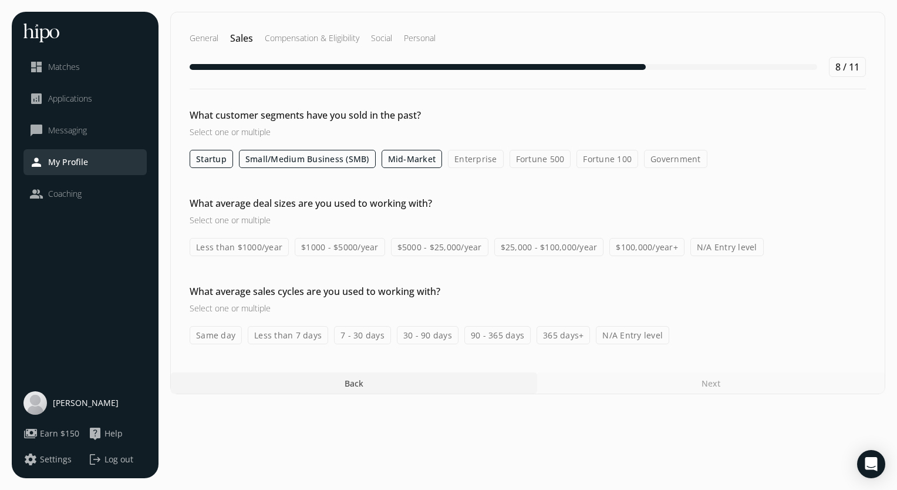
click at [474, 158] on label "Enterprise" at bounding box center [476, 159] width 56 height 18
click at [0, 0] on input "Enterprise" at bounding box center [0, 0] width 0 height 0
click at [529, 160] on label "Fortune 500" at bounding box center [540, 159] width 62 height 18
click at [0, 0] on input "Fortune 500" at bounding box center [0, 0] width 0 height 0
click at [589, 160] on label "Fortune 100" at bounding box center [607, 159] width 62 height 18
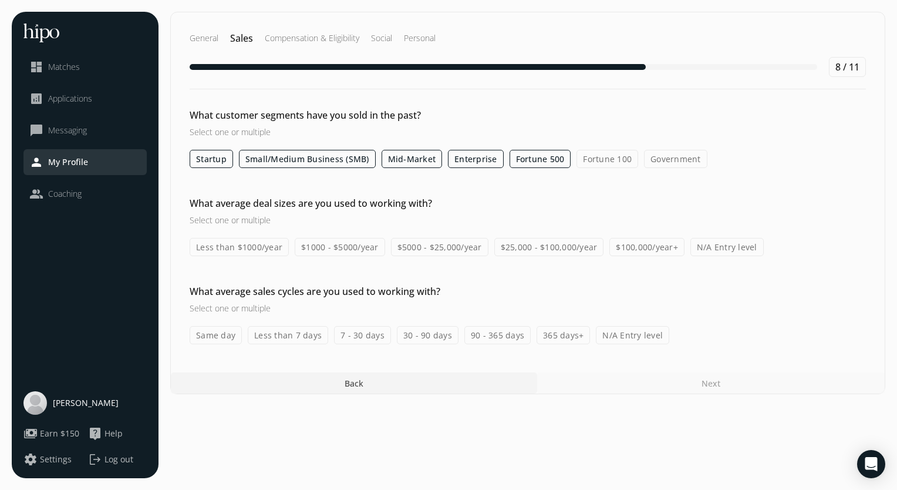
click at [0, 0] on input "Fortune 100" at bounding box center [0, 0] width 0 height 0
click at [256, 250] on label "Less than $1000/year" at bounding box center [239, 247] width 99 height 18
click at [0, 0] on input "Less than $1000/year" at bounding box center [0, 0] width 0 height 0
click at [209, 335] on label "Same day" at bounding box center [216, 335] width 52 height 18
click at [0, 0] on input "Same day" at bounding box center [0, 0] width 0 height 0
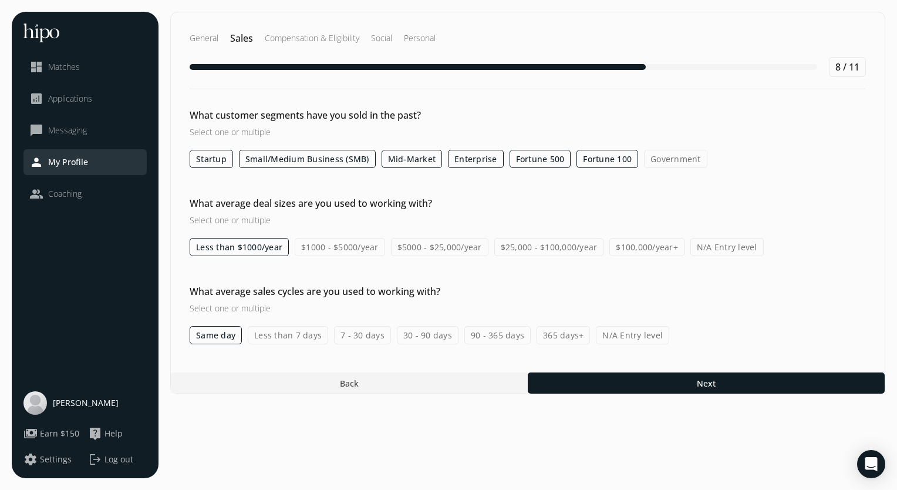
click at [288, 333] on label "Less than 7 days" at bounding box center [288, 335] width 80 height 18
click at [0, 0] on input "Less than 7 days" at bounding box center [0, 0] width 0 height 0
click at [357, 335] on label "7 - 30 days" at bounding box center [362, 335] width 57 height 18
click at [0, 0] on input "7 - 30 days" at bounding box center [0, 0] width 0 height 0
click at [413, 337] on label "30 - 90 days" at bounding box center [428, 335] width 62 height 18
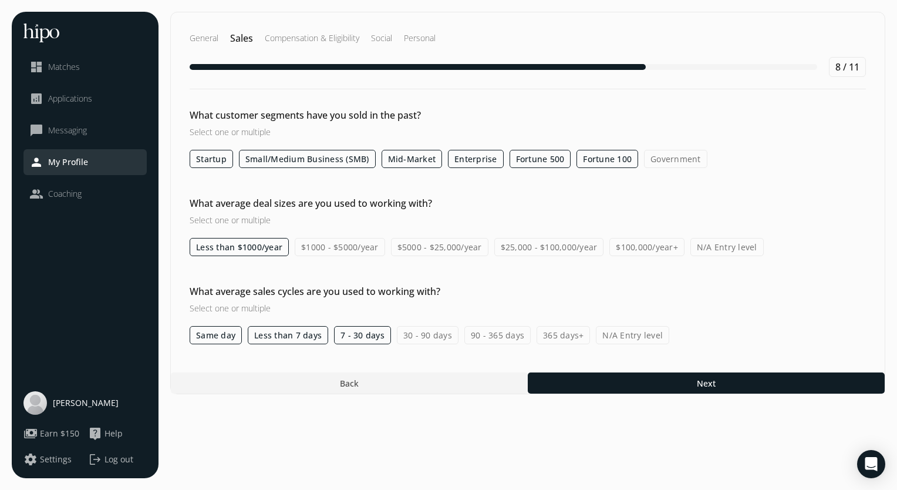
click at [0, 0] on input "30 - 90 days" at bounding box center [0, 0] width 0 height 0
click at [487, 339] on label "90 - 365 days" at bounding box center [497, 335] width 66 height 18
click at [0, 0] on input "90 - 365 days" at bounding box center [0, 0] width 0 height 0
click at [538, 334] on label "365 days+" at bounding box center [562, 335] width 53 height 18
click at [0, 0] on input "365 days+" at bounding box center [0, 0] width 0 height 0
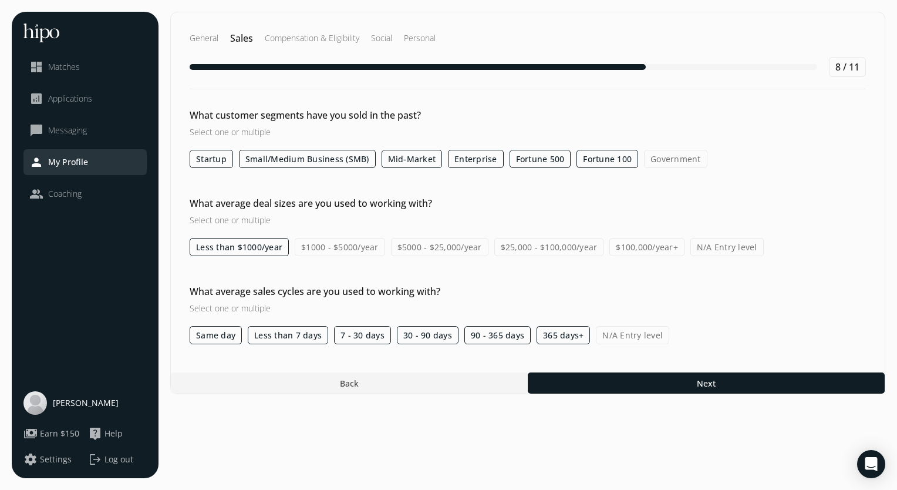
click at [343, 244] on label "$1000 - $5000/year" at bounding box center [340, 247] width 90 height 18
click at [0, 0] on input "$1000 - $5000/year" at bounding box center [0, 0] width 0 height 0
click at [425, 250] on label "$5000 - $25,000/year" at bounding box center [439, 247] width 97 height 18
click at [0, 0] on input "$5000 - $25,000/year" at bounding box center [0, 0] width 0 height 0
click at [538, 252] on label "$25,000 - $100,000/year" at bounding box center [549, 247] width 110 height 18
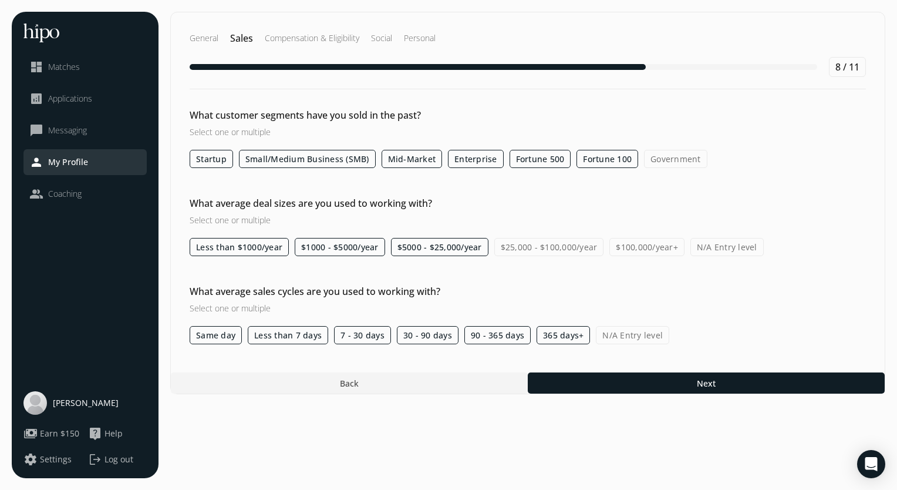
click at [0, 0] on input "$25,000 - $100,000/year" at bounding box center [0, 0] width 0 height 0
click at [648, 251] on label "$100,000/year+" at bounding box center [646, 247] width 75 height 18
click at [0, 0] on input "$100,000/year+" at bounding box center [0, 0] width 0 height 0
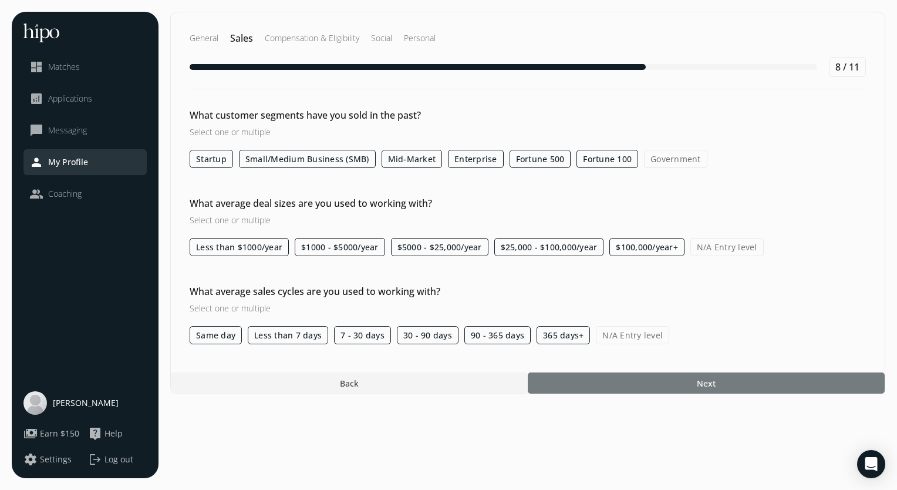
click at [623, 384] on div at bounding box center [706, 382] width 357 height 21
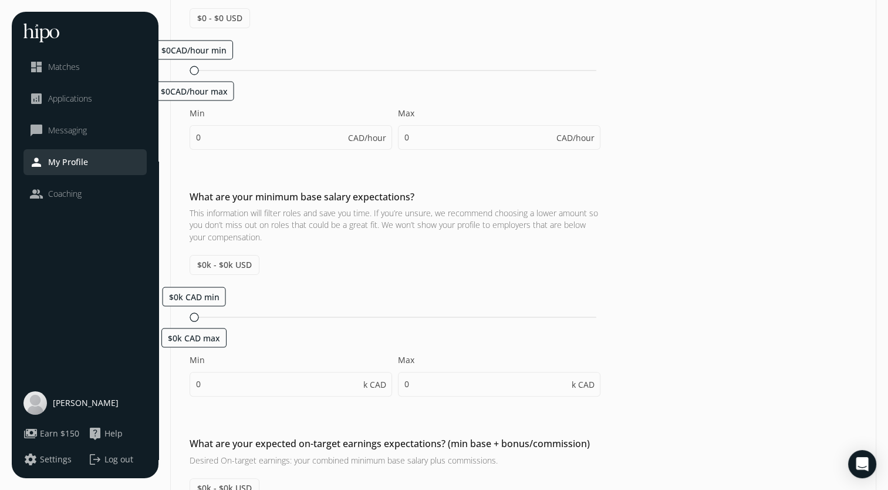
scroll to position [196, 0]
click at [382, 314] on div "$0k CAD min $0k CAD max" at bounding box center [395, 318] width 411 height 11
type input "65"
type input "95"
type input "65"
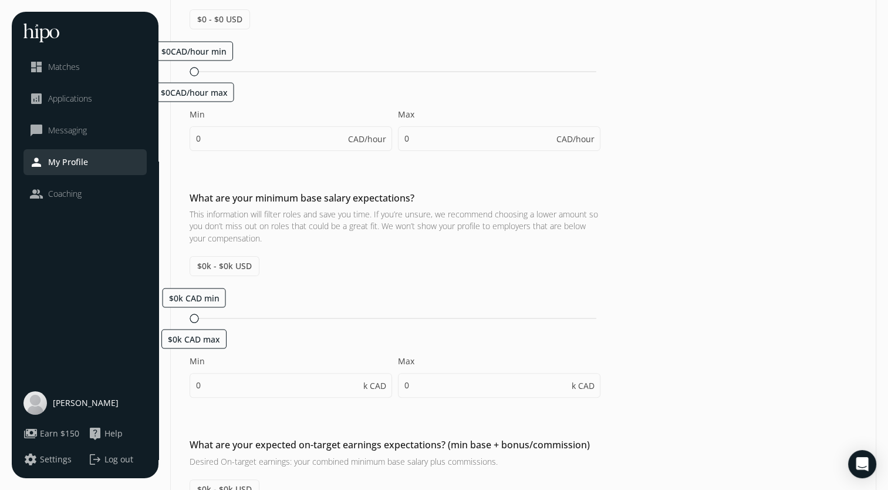
type input "70"
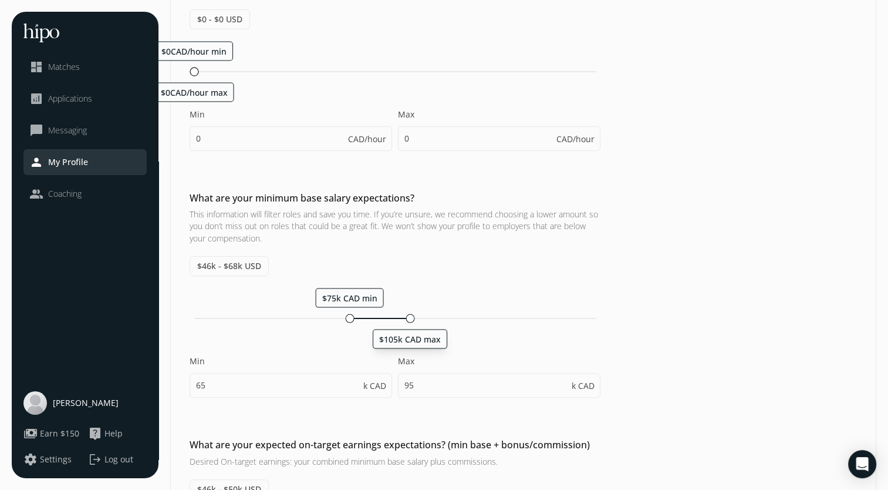
click at [410, 317] on div "$75k CAD min $105k CAD max" at bounding box center [395, 318] width 411 height 11
type input "75"
type input "105"
type input "75"
type input "80"
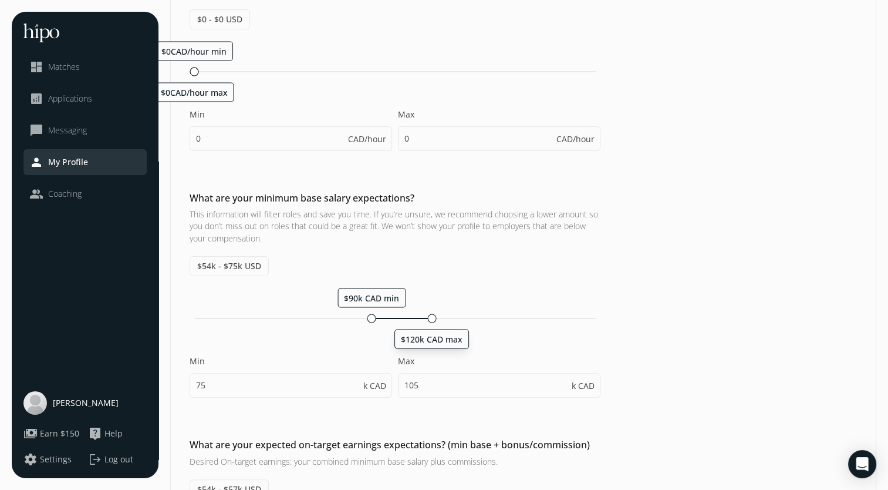
click at [433, 314] on div "$90k CAD min $120k CAD max" at bounding box center [395, 318] width 411 height 11
type input "90"
type input "120"
type input "90"
type input "95"
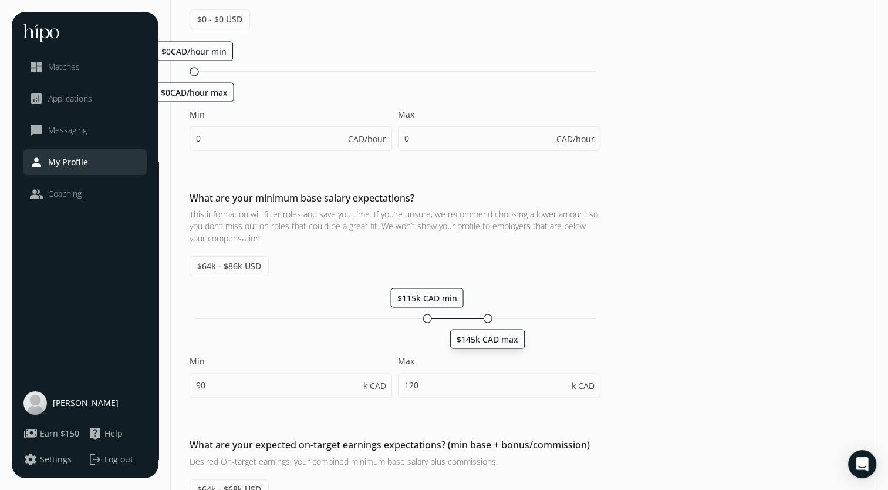
click at [490, 319] on div "$115k CAD min $145k CAD max" at bounding box center [395, 318] width 411 height 11
type input "115"
type input "145"
type input "115"
type input "120"
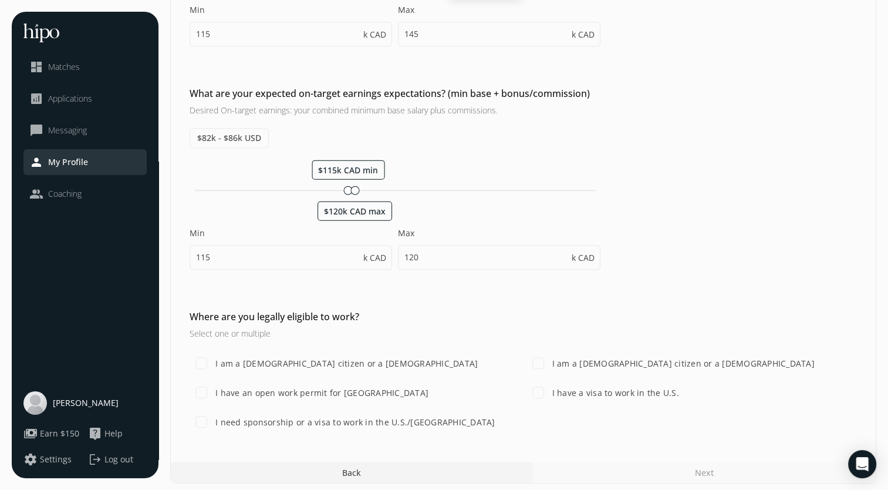
scroll to position [549, 0]
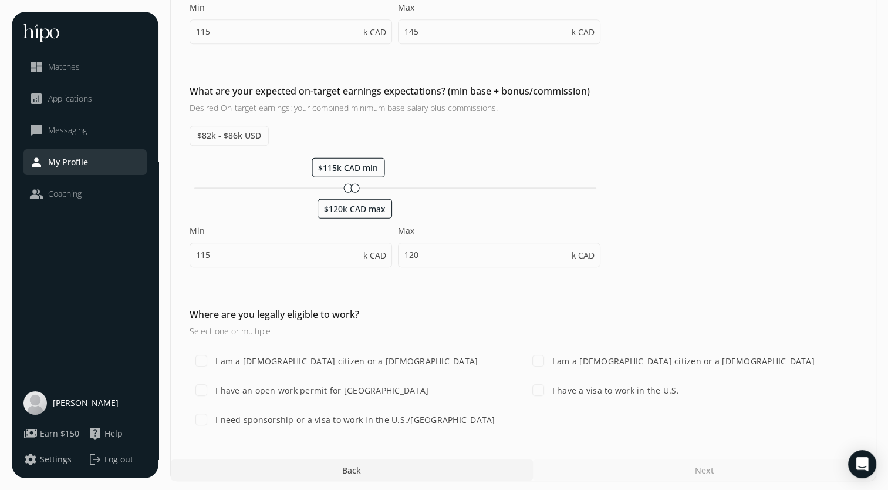
click at [559, 363] on label "I am a [DEMOGRAPHIC_DATA] citizen or a [DEMOGRAPHIC_DATA]" at bounding box center [682, 361] width 265 height 12
click at [550, 363] on input "I am a [DEMOGRAPHIC_DATA] citizen or a [DEMOGRAPHIC_DATA]" at bounding box center [537, 360] width 23 height 23
checkbox input "true"
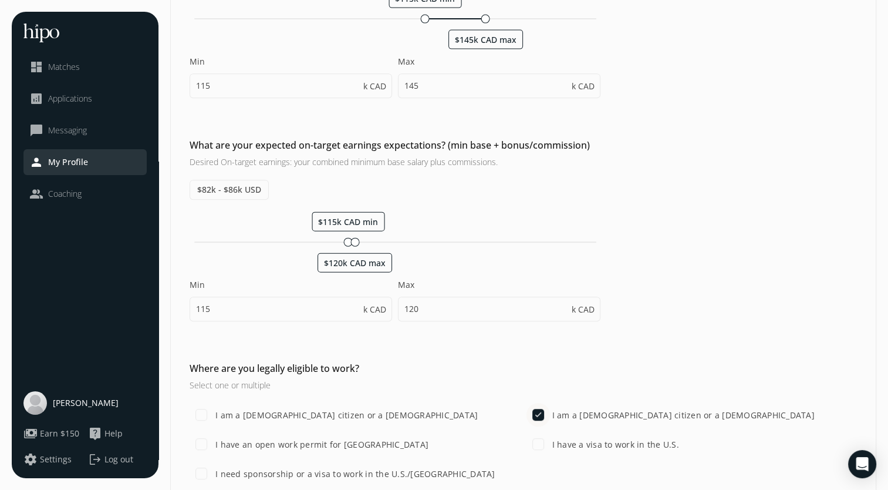
scroll to position [474, 0]
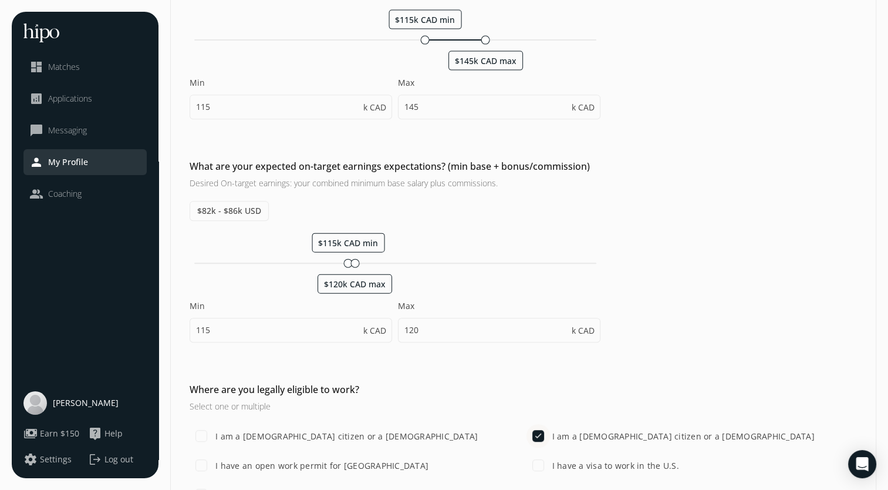
click at [501, 258] on div "$115k CAD min $120k CAD max" at bounding box center [395, 263] width 411 height 11
type input "198"
type input "228"
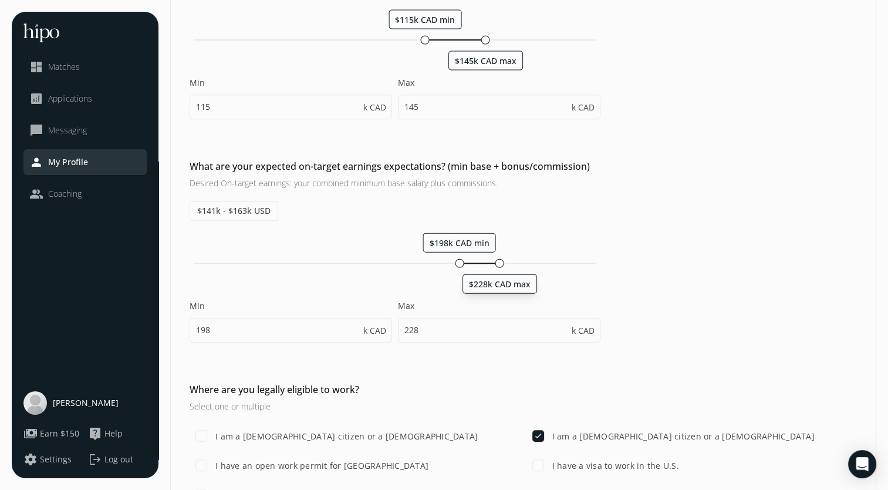
click at [529, 258] on div "$198k CAD min $228k CAD max" at bounding box center [395, 263] width 411 height 11
type input "218"
type input "248"
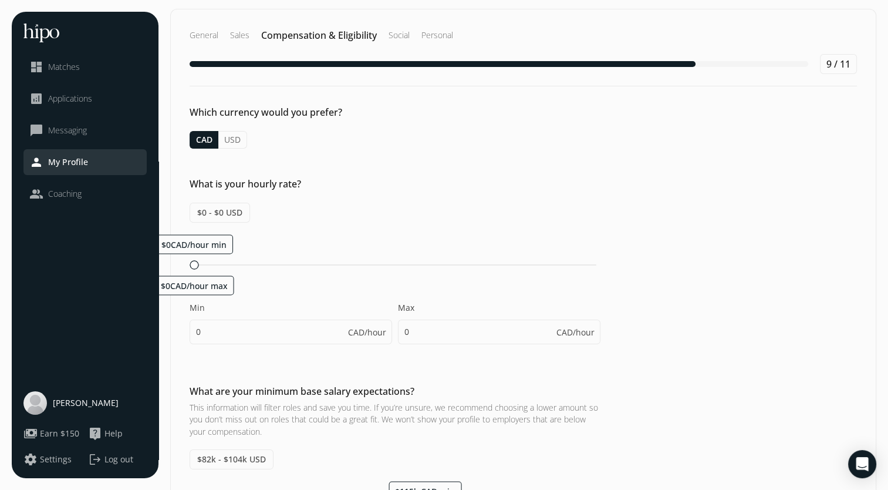
scroll to position [0, 0]
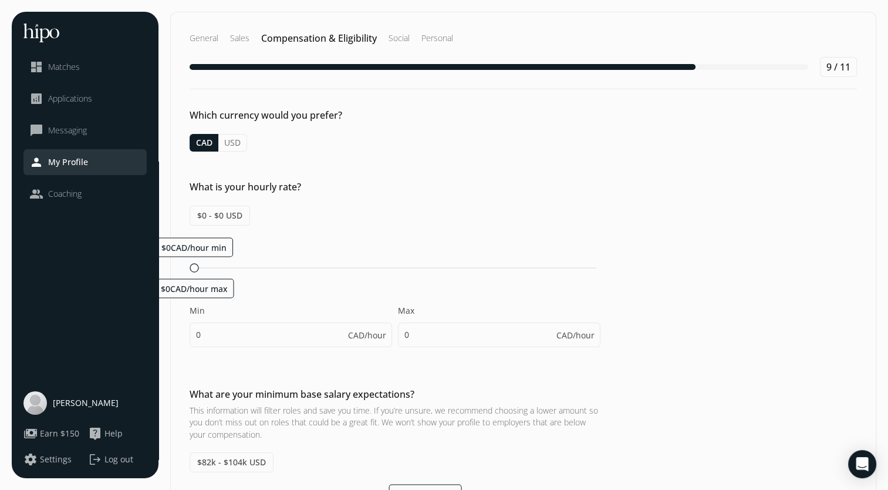
click at [232, 140] on button "USD" at bounding box center [232, 143] width 29 height 18
type input "80"
type input "105"
type input "155"
type input "175"
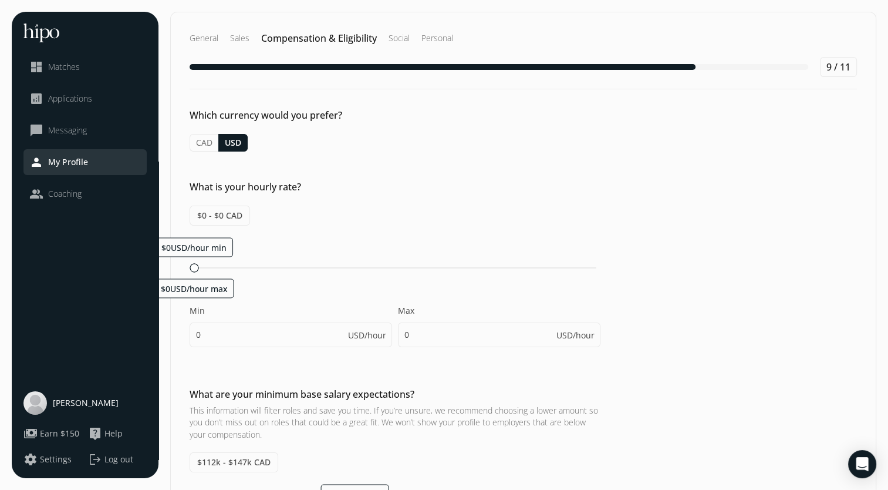
click at [365, 262] on div "$0USD/hour min $0USD/hour max" at bounding box center [395, 267] width 411 height 11
type input "164"
type input "214"
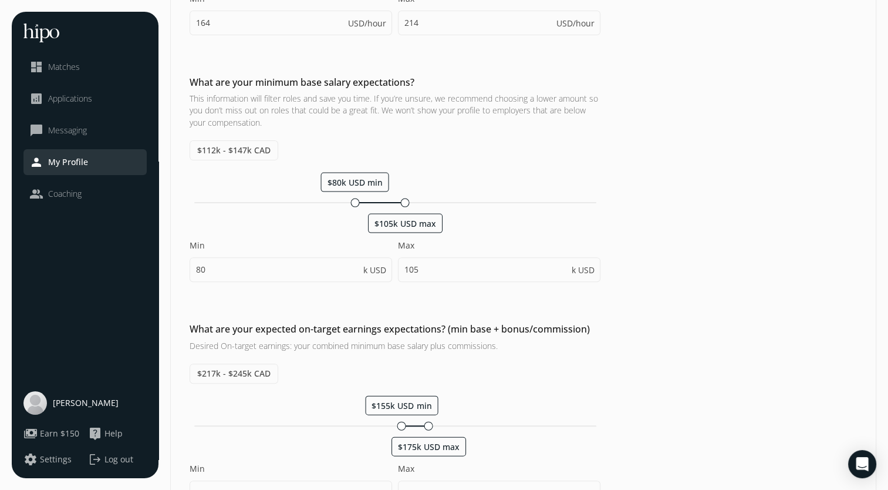
scroll to position [549, 0]
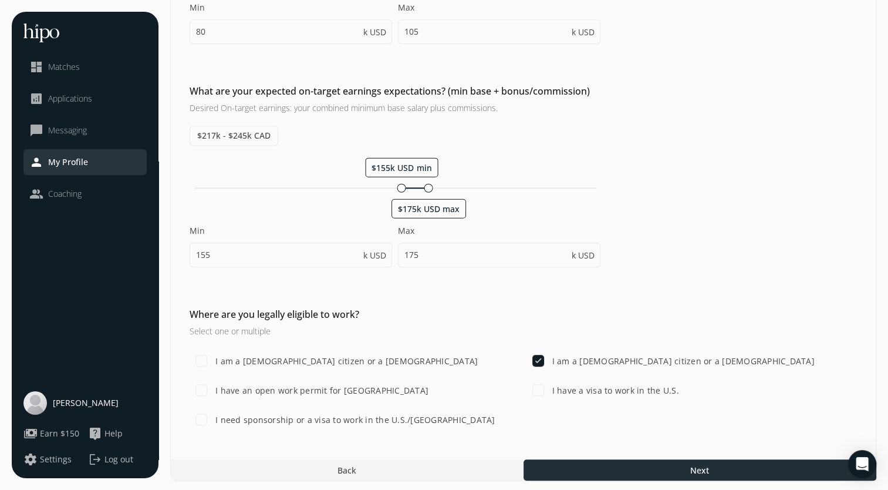
click at [596, 465] on div at bounding box center [700, 469] width 353 height 21
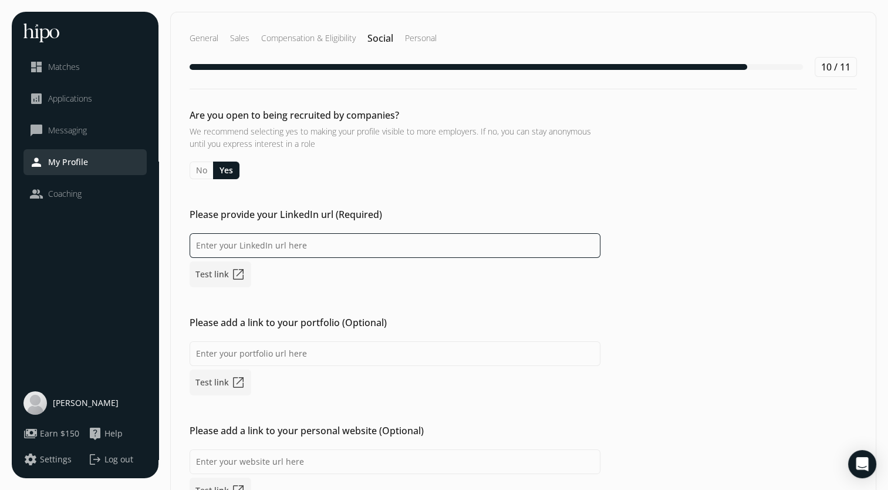
click at [281, 249] on input at bounding box center [395, 245] width 411 height 25
click at [237, 248] on input at bounding box center [395, 245] width 411 height 25
paste input "[URL][DOMAIN_NAME][PERSON_NAME]"
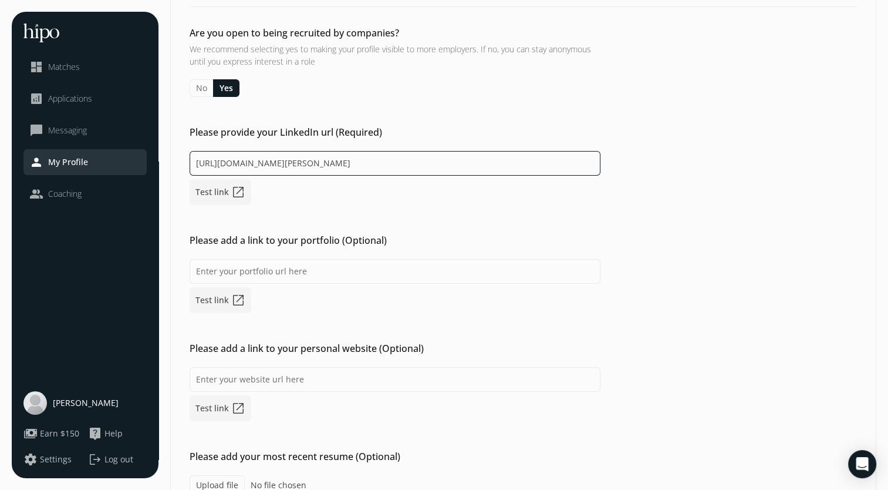
scroll to position [93, 0]
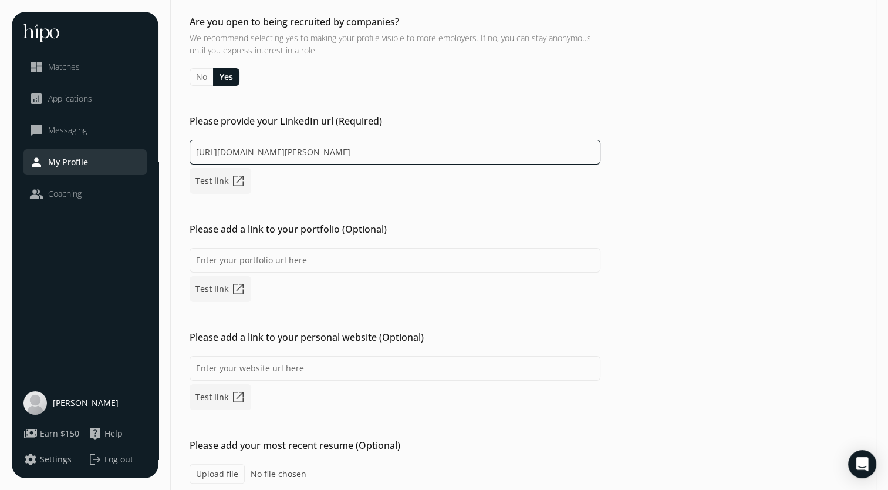
type input "[URL][DOMAIN_NAME][PERSON_NAME]"
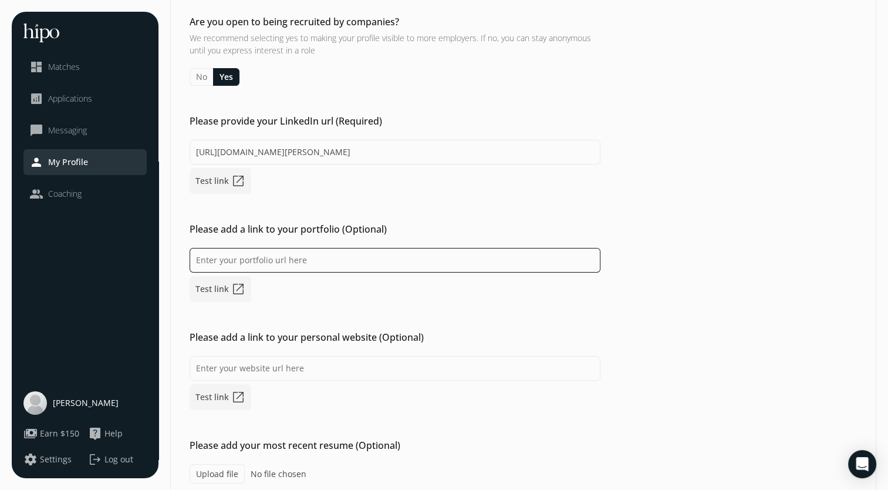
click at [301, 266] on input at bounding box center [395, 260] width 411 height 25
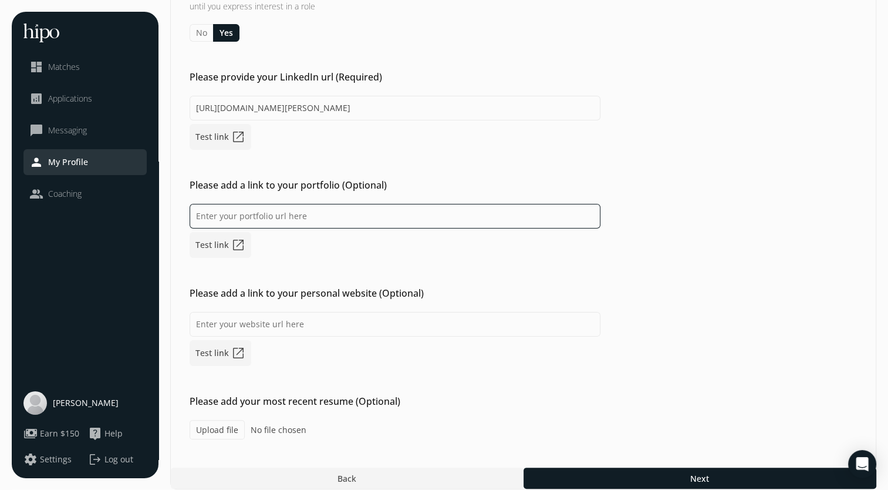
scroll to position [146, 0]
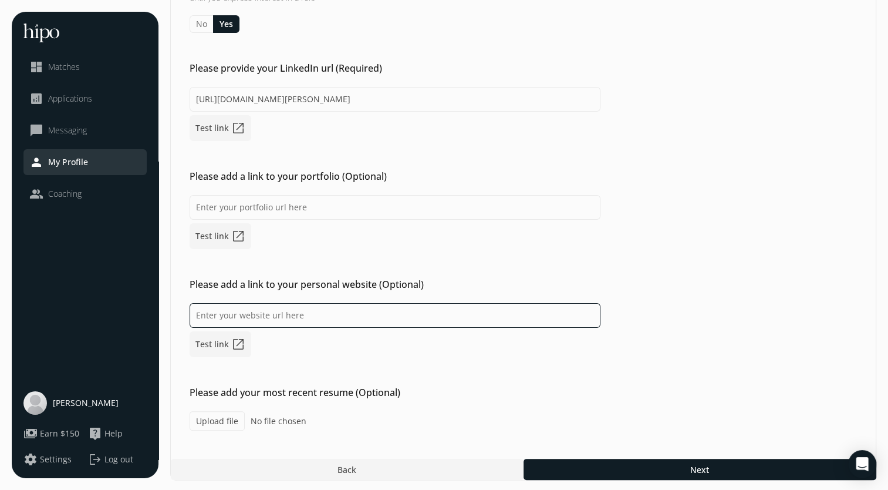
click at [291, 313] on input at bounding box center [395, 315] width 411 height 25
type input "w"
type input "[DOMAIN_NAME]"
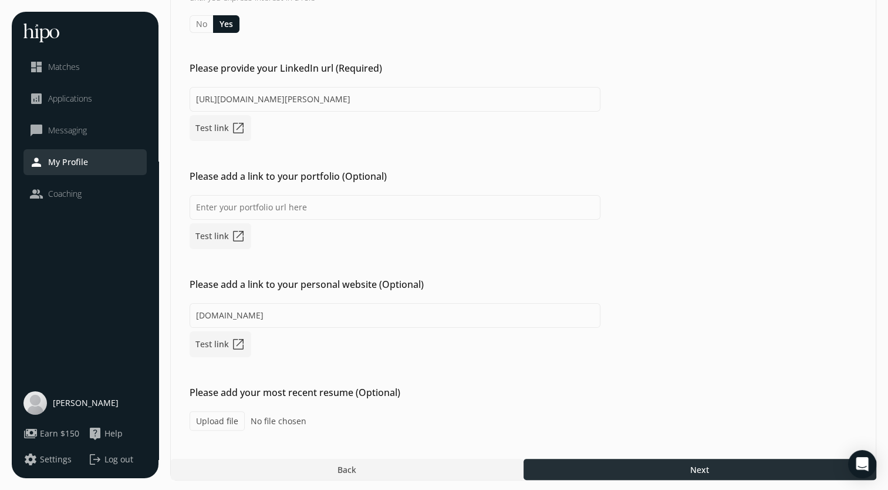
click at [562, 461] on div at bounding box center [700, 468] width 353 height 21
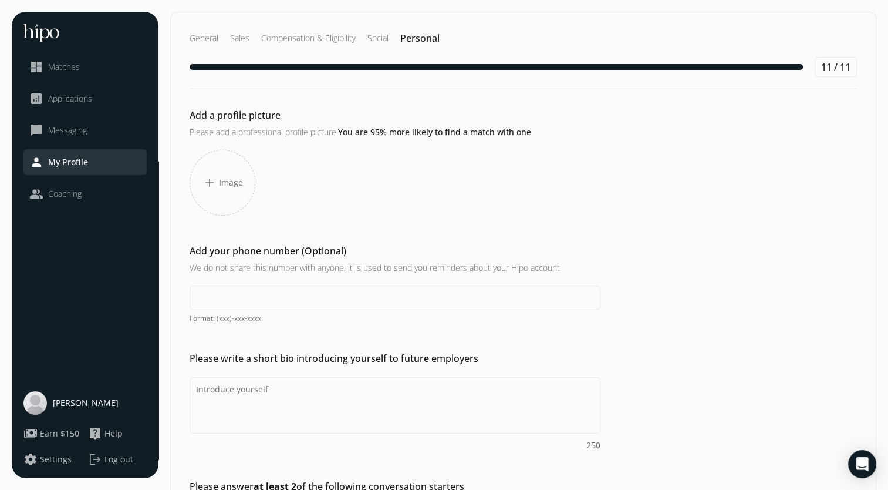
click at [197, 195] on div "add Image" at bounding box center [223, 183] width 66 height 66
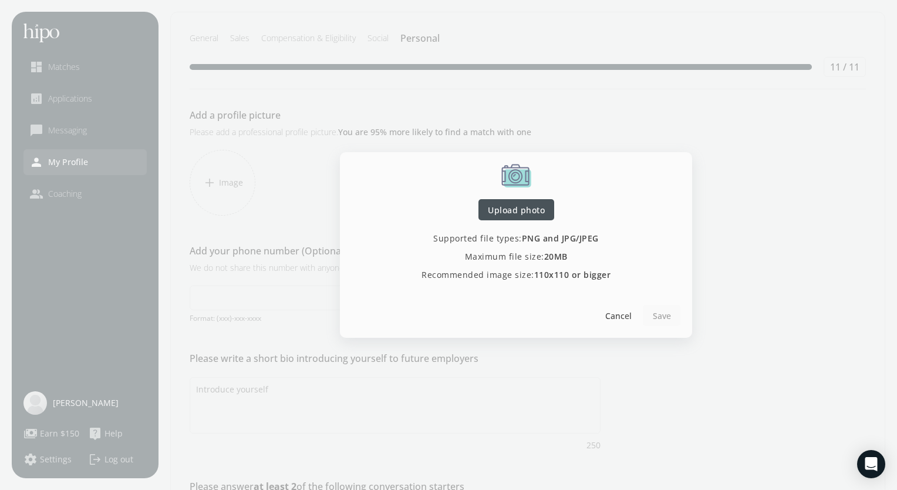
click at [519, 205] on span "Upload photo" at bounding box center [516, 210] width 57 height 12
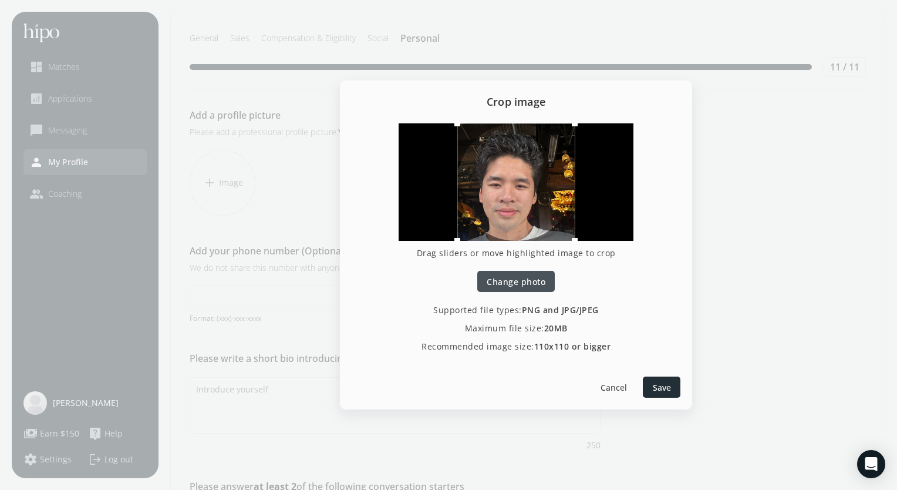
click at [651, 384] on div at bounding box center [662, 386] width 38 height 21
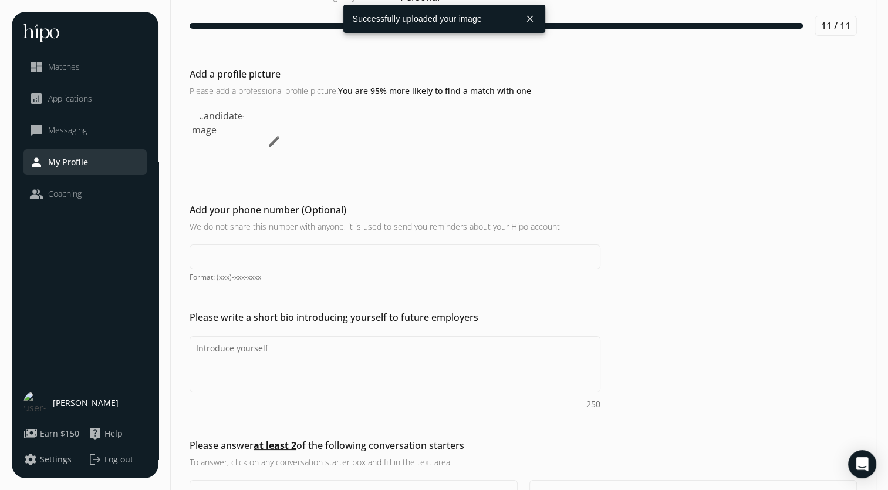
scroll to position [42, 0]
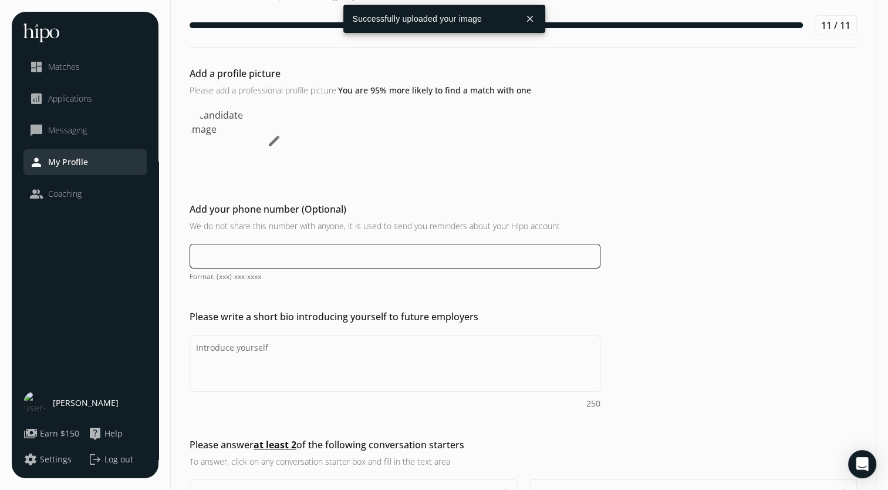
click at [248, 252] on input at bounding box center [395, 256] width 411 height 25
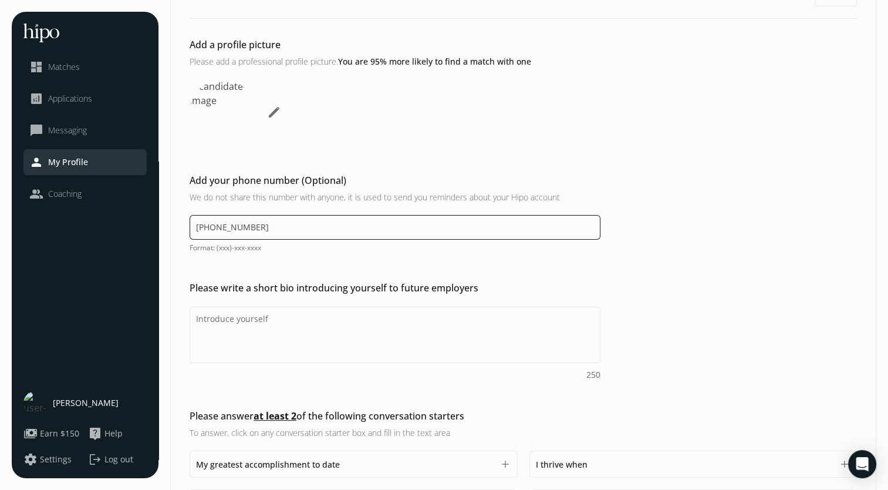
scroll to position [79, 0]
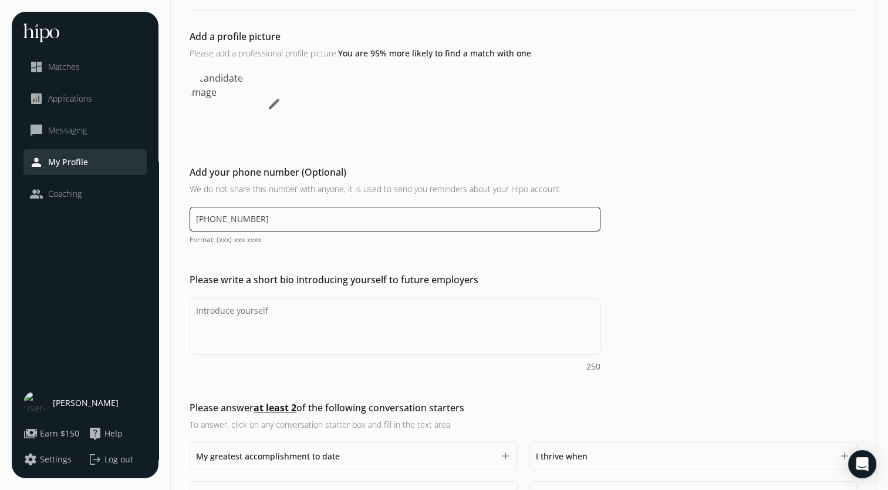
type input "[PHONE_NUMBER]"
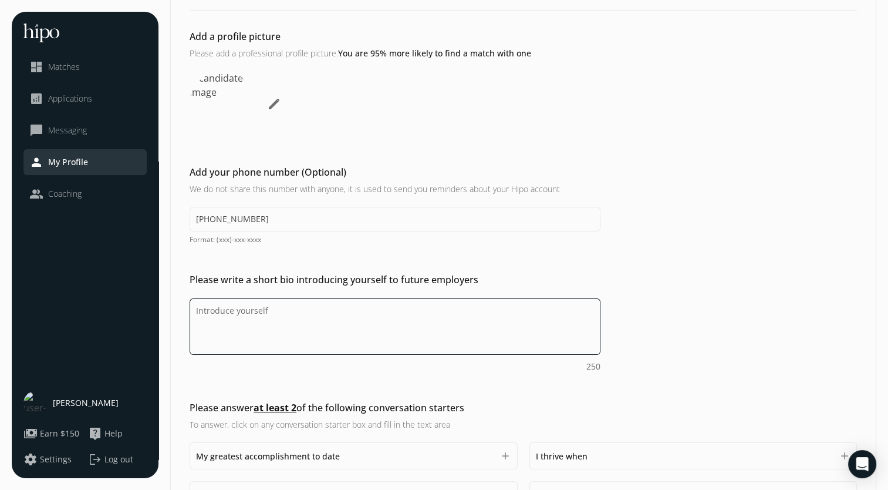
click at [261, 306] on textarea "Do you feel like we missed asking any questions that would improve your profile…" at bounding box center [395, 326] width 411 height 56
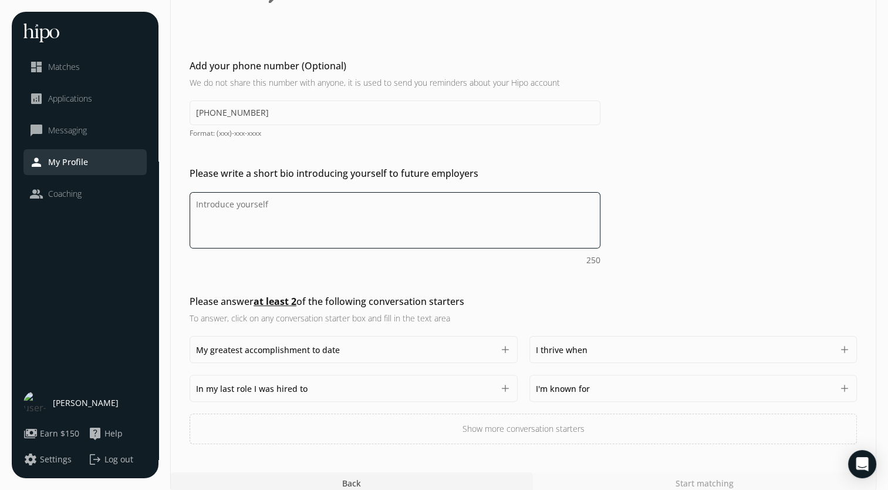
scroll to position [199, 0]
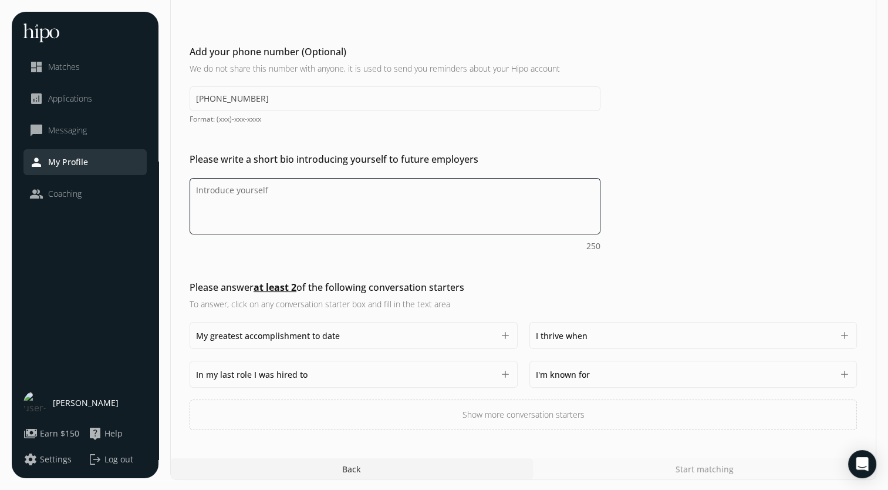
click at [239, 197] on textarea "Do you feel like we missed asking any questions that would improve your profile…" at bounding box center [395, 206] width 411 height 56
click at [376, 202] on textarea "Do you feel like we missed asking any questions that would improve your profile…" at bounding box center [395, 206] width 411 height 56
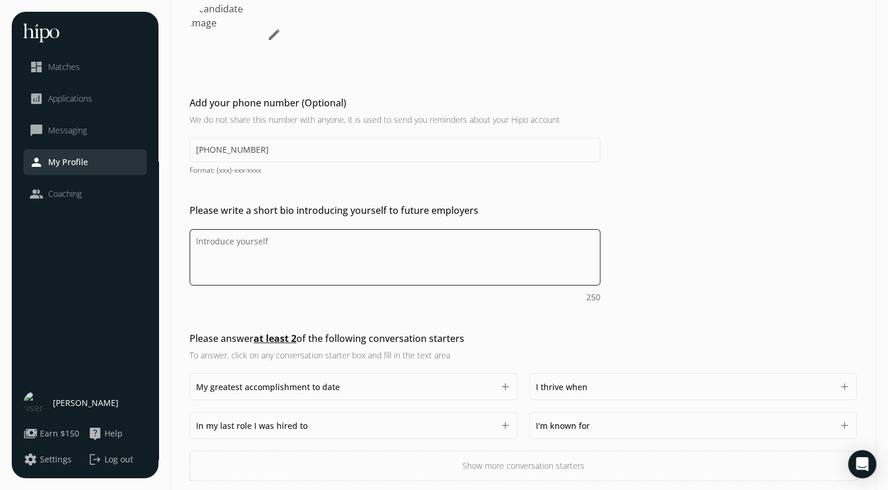
scroll to position [140, 0]
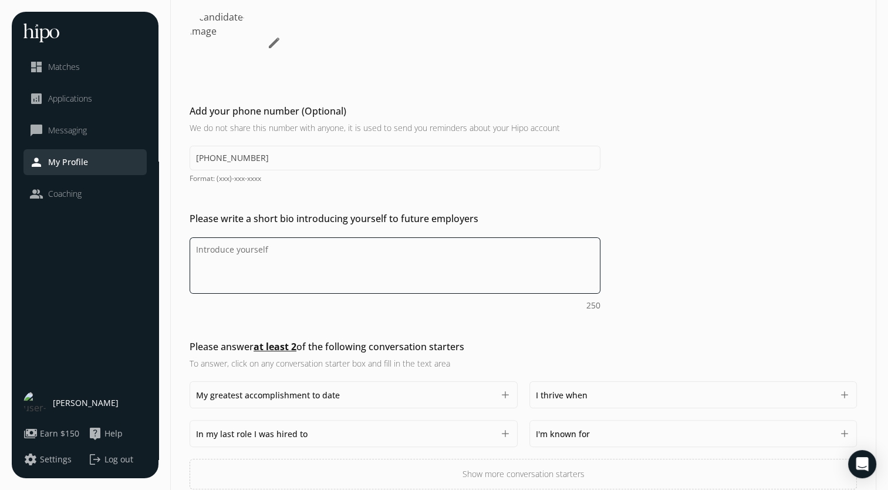
paste textarea "Based on your resume, here are two introductory sentences as a BDR: As a Busine…"
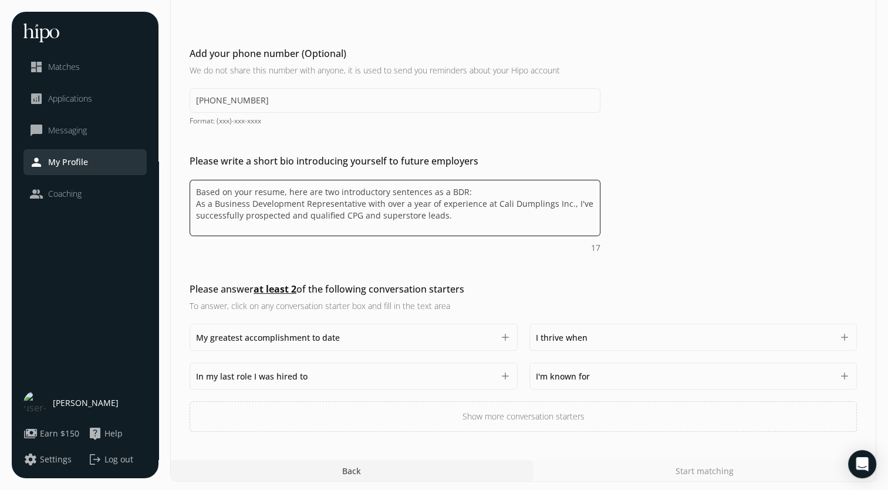
scroll to position [199, 0]
type textarea "Based on your resume, here are two introductory sentences as a BDR: As a Busine…"
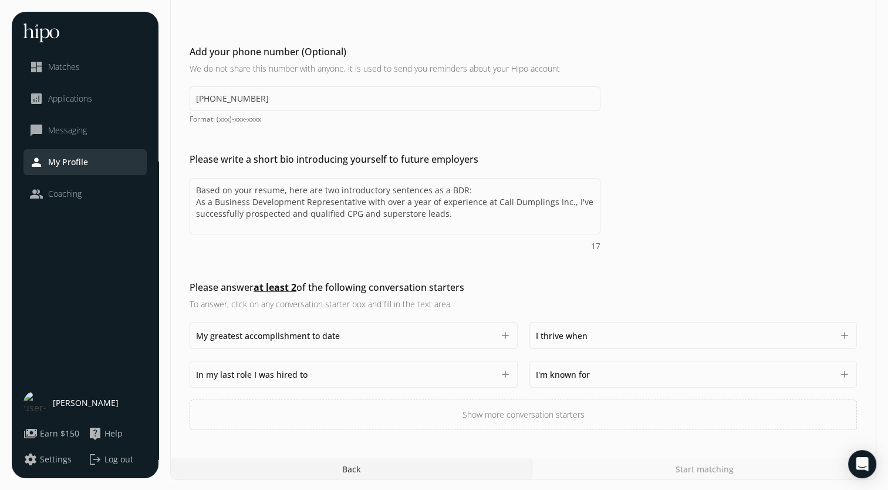
click at [342, 374] on div "In my last role I was hired to 1500" at bounding box center [345, 374] width 298 height 14
click at [282, 340] on div "My greatest accomplishment to date 1500" at bounding box center [345, 335] width 298 height 14
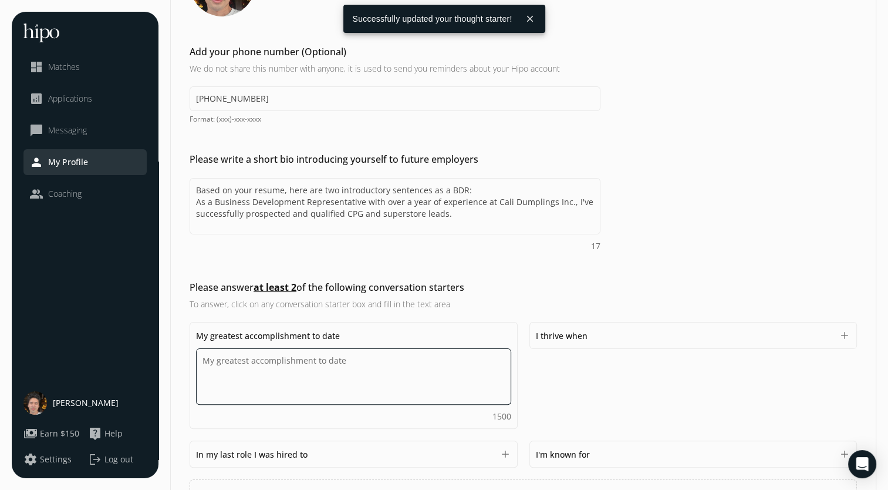
click at [314, 374] on textarea "Do you feel like we missed asking any questions that would improve your profile…" at bounding box center [353, 376] width 315 height 56
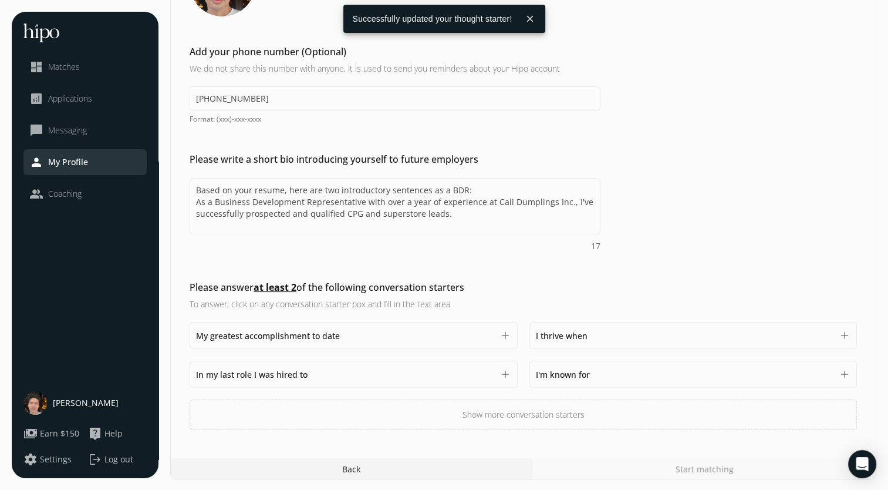
click at [563, 325] on div "I thrive when 1500 add" at bounding box center [693, 335] width 328 height 27
click at [566, 339] on span "I thrive when" at bounding box center [562, 335] width 52 height 11
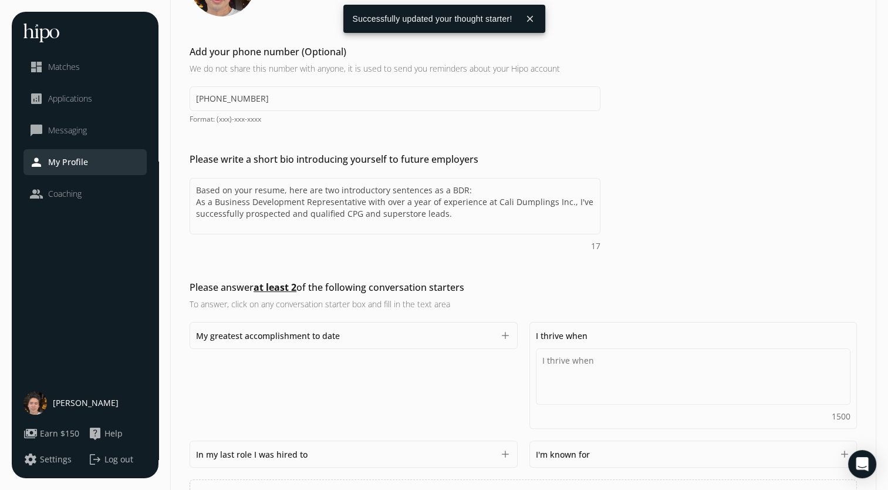
click at [566, 339] on span "I thrive when" at bounding box center [562, 335] width 52 height 11
click at [585, 332] on span "I thrive when" at bounding box center [562, 335] width 52 height 11
click at [622, 295] on div "Please answer at least 2 of the following conversation starters To answer, clic…" at bounding box center [523, 394] width 705 height 229
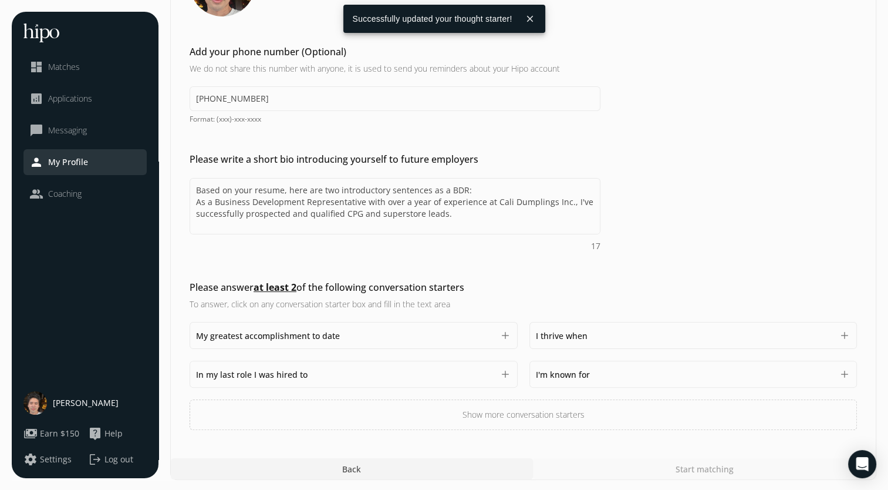
click at [322, 334] on span "My greatest accomplishment to date" at bounding box center [268, 335] width 144 height 11
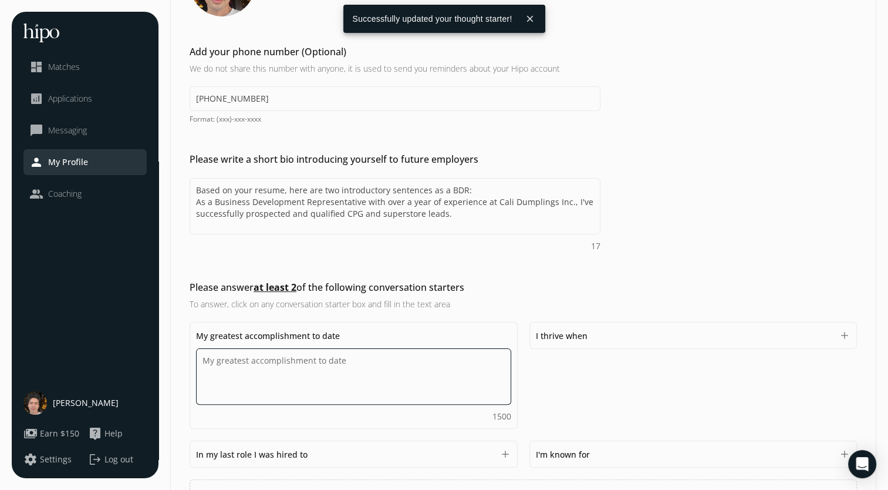
paste textarea "Closing two deals independently while working as a BDR at Cali Dumplings Inc. w…"
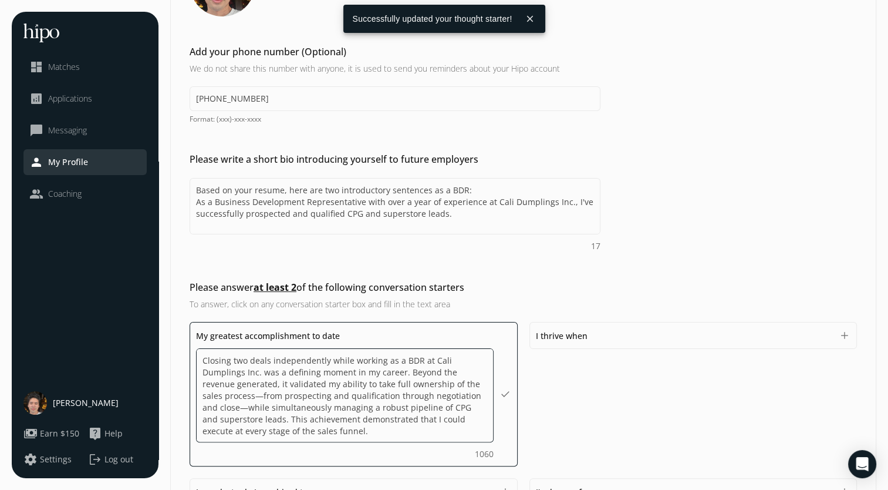
click at [258, 393] on textarea "Closing two deals independently while working as a BDR at Cali Dumplings Inc. w…" at bounding box center [345, 395] width 298 height 94
click at [248, 406] on textarea "Closing two deals independently while working as a BDR at Cali Dumplings Inc. w…" at bounding box center [345, 395] width 298 height 94
type textarea "Closing two deals independently while working as a BDR at Cali Dumplings Inc. w…"
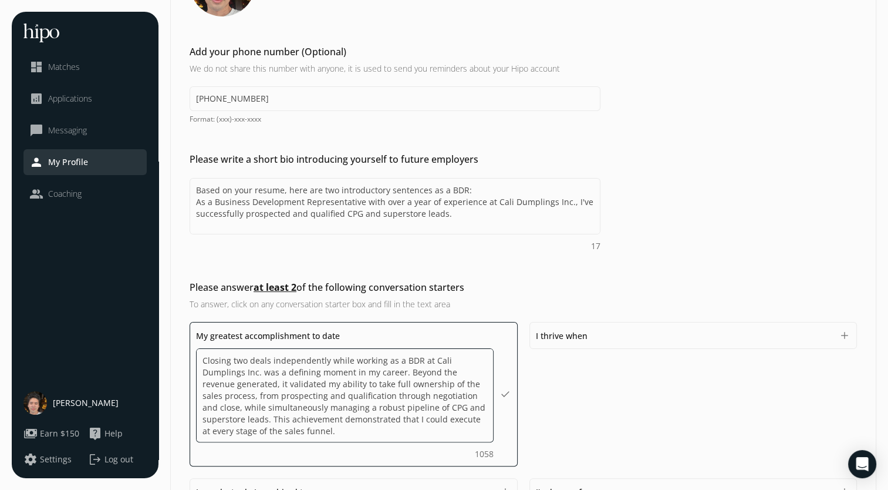
scroll to position [1, 0]
click at [505, 300] on h3 "To answer, click on any conversation starter box and fill in the text area" at bounding box center [395, 304] width 411 height 12
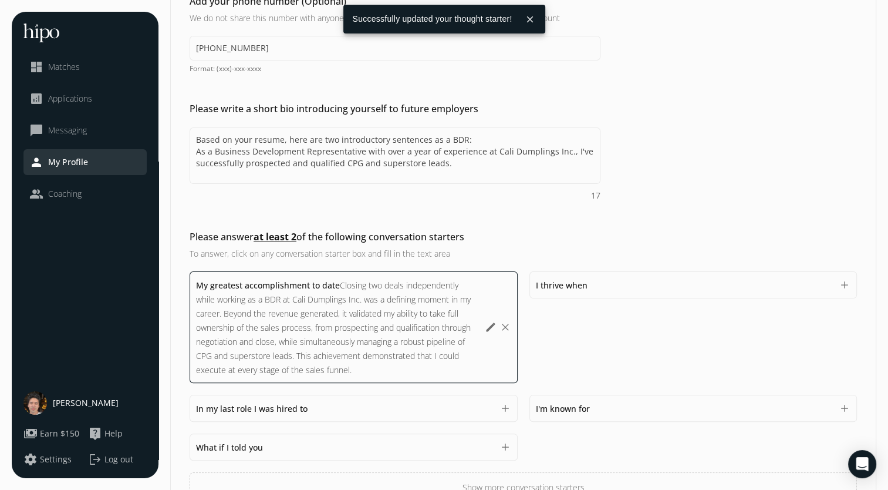
scroll to position [279, 0]
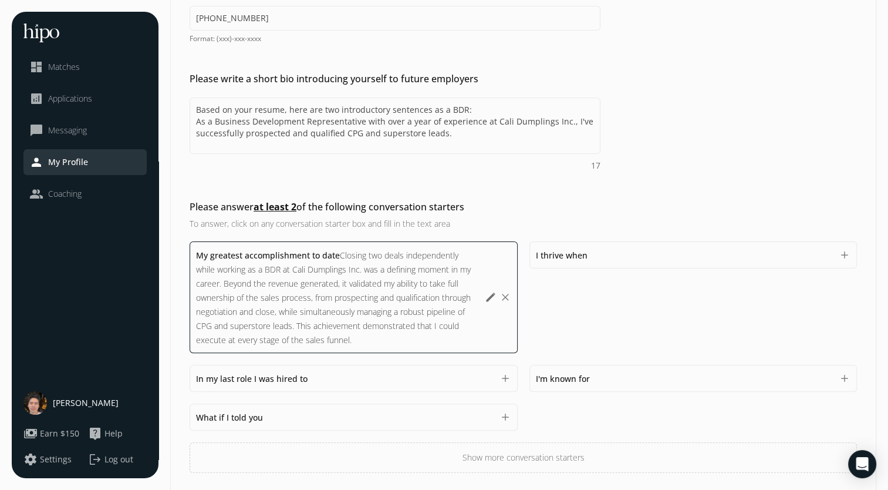
click at [557, 373] on span "I'm known for" at bounding box center [563, 378] width 54 height 11
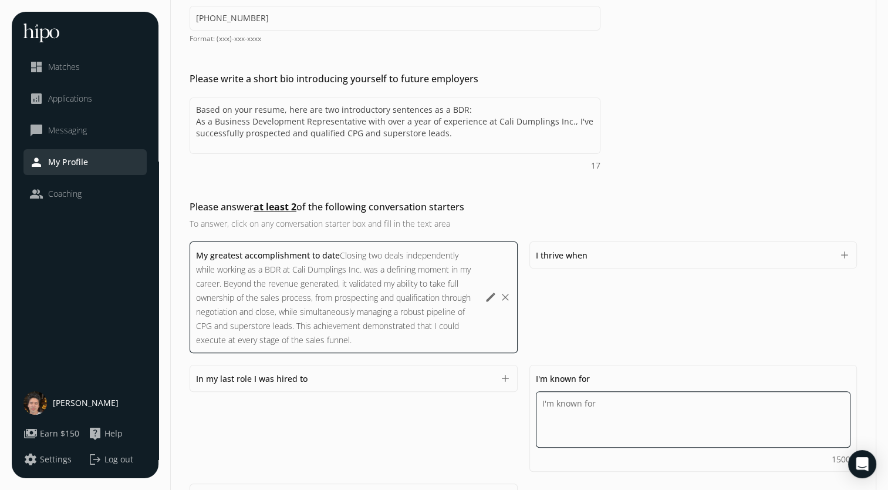
paste textarea "I'm known for my adaptability and problem-solving mindset. Whether it's refinin…"
type textarea "I'm known for my adaptability and problem-solving mindset. Whether it's refinin…"
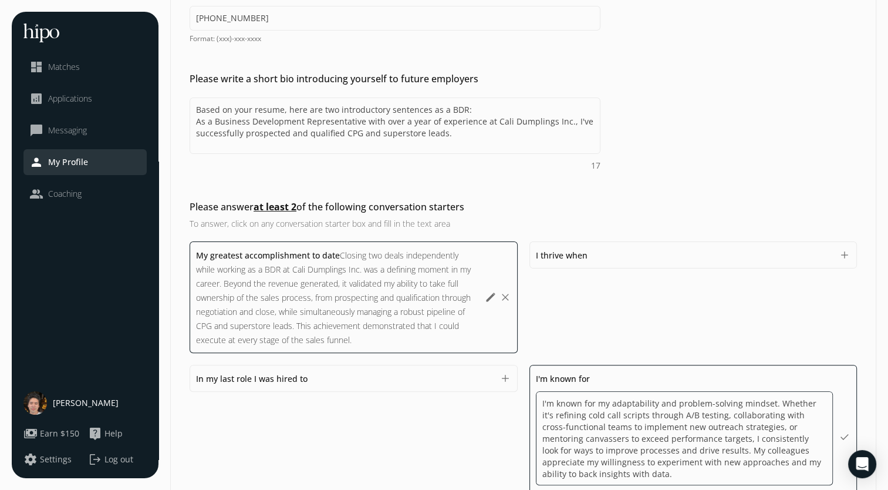
scroll to position [1, 0]
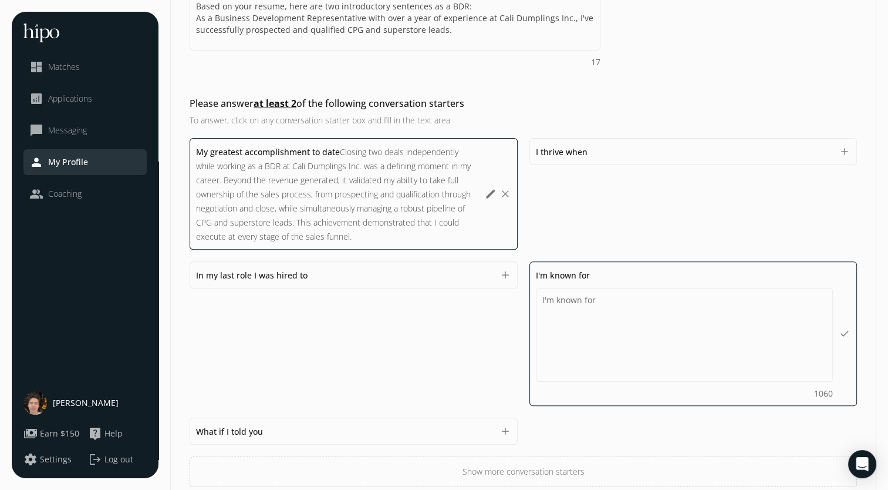
click at [652, 411] on div "My greatest accomplishment to date Closing two deals independently while workin…" at bounding box center [523, 312] width 667 height 349
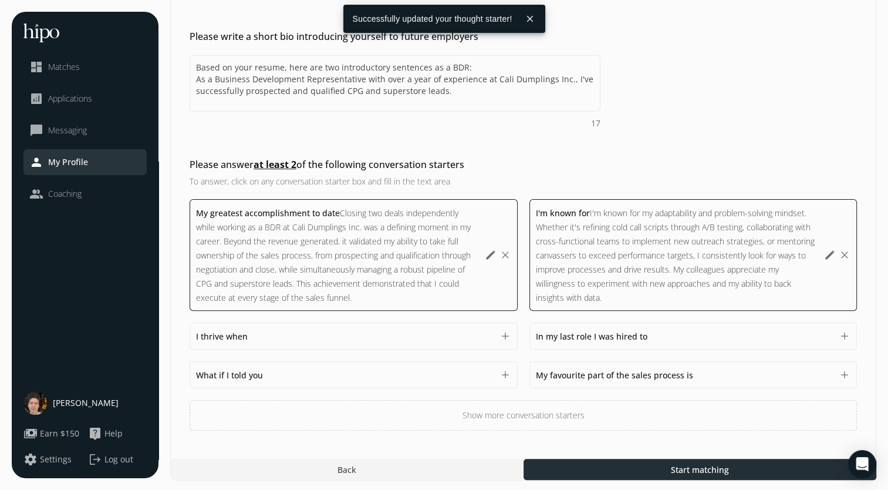
click at [612, 466] on div at bounding box center [700, 468] width 353 height 21
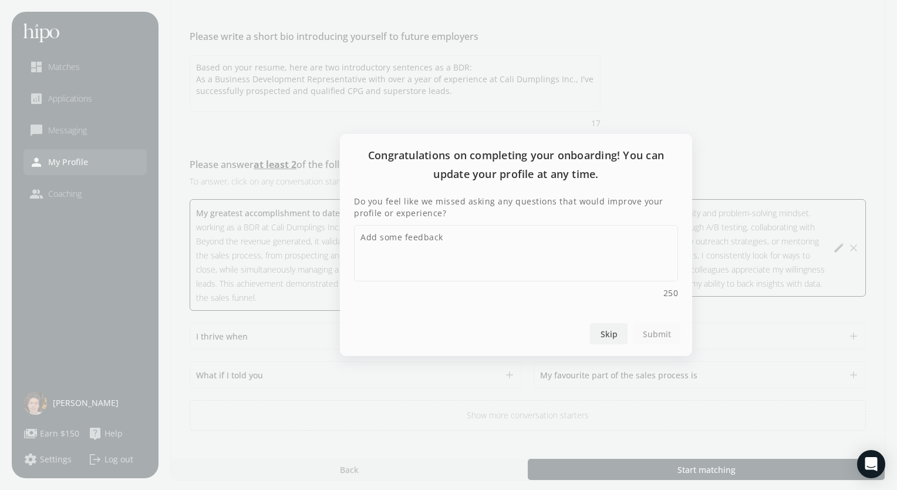
click at [601, 339] on span "Skip" at bounding box center [608, 334] width 17 height 12
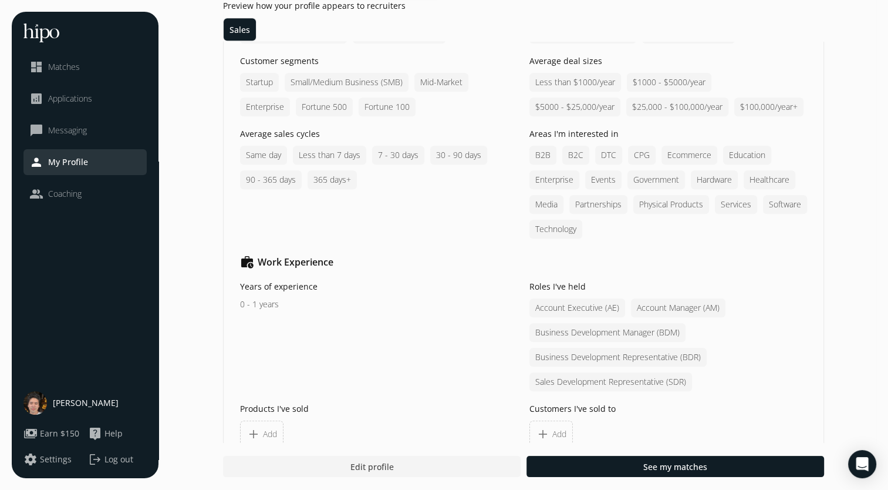
scroll to position [1155, 0]
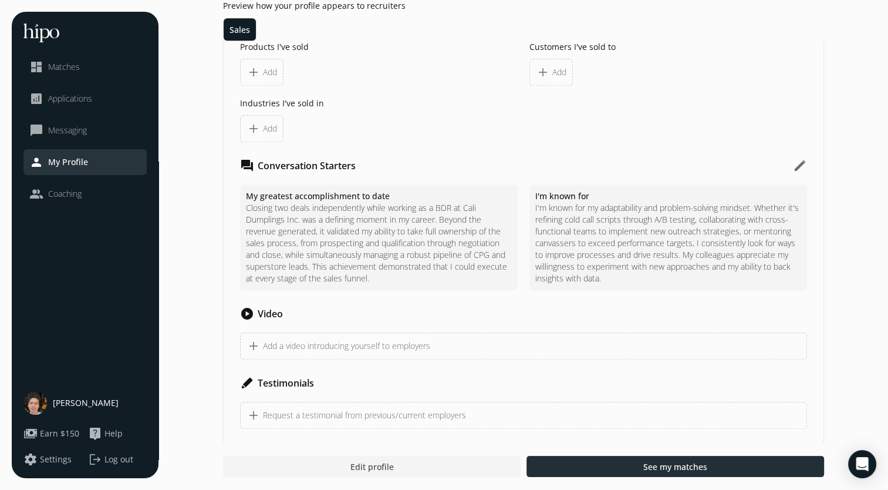
click at [627, 460] on div at bounding box center [675, 465] width 298 height 21
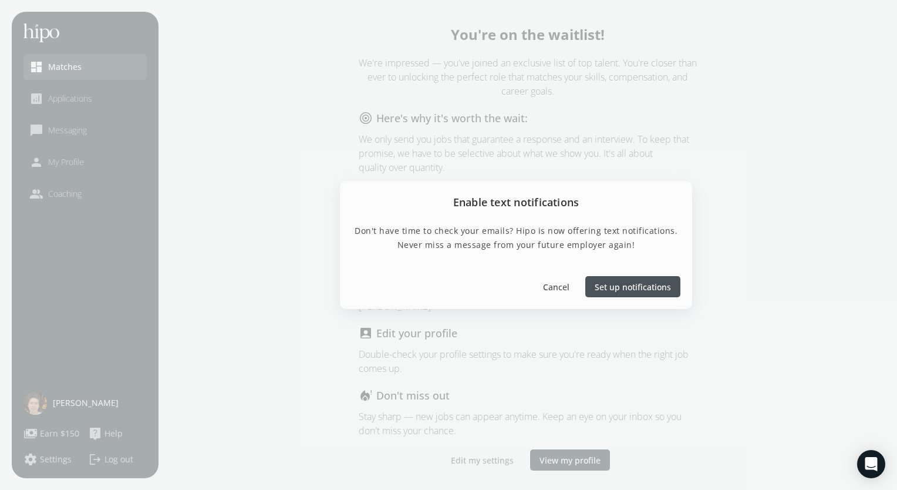
click at [633, 285] on span "Set up notifications" at bounding box center [633, 286] width 76 height 12
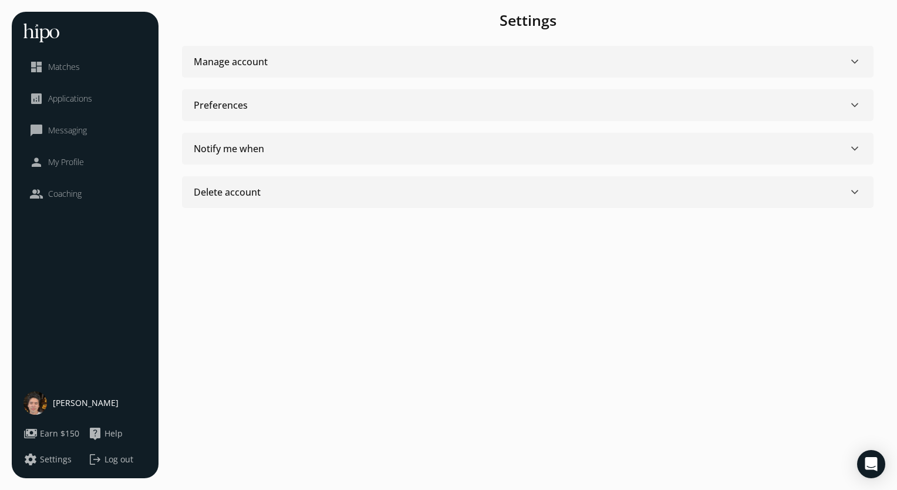
click at [225, 58] on div "Manage account" at bounding box center [231, 62] width 74 height 14
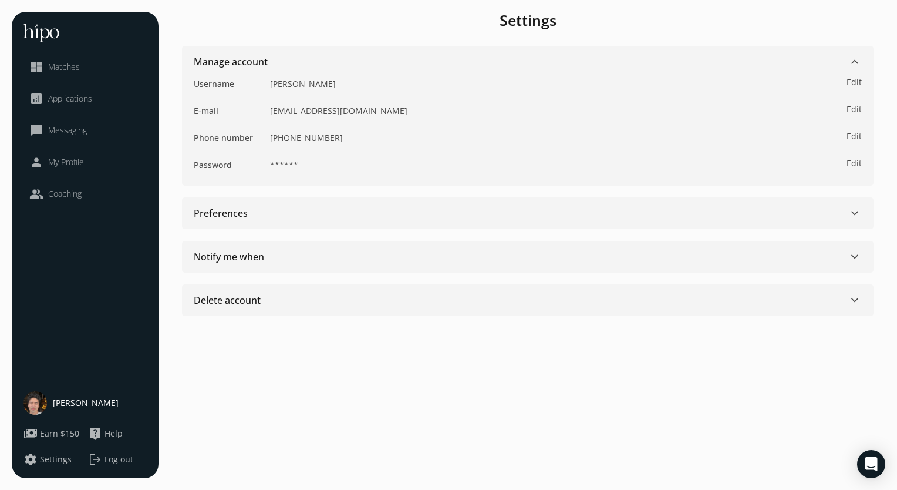
click at [237, 218] on div "Preferences" at bounding box center [221, 213] width 54 height 14
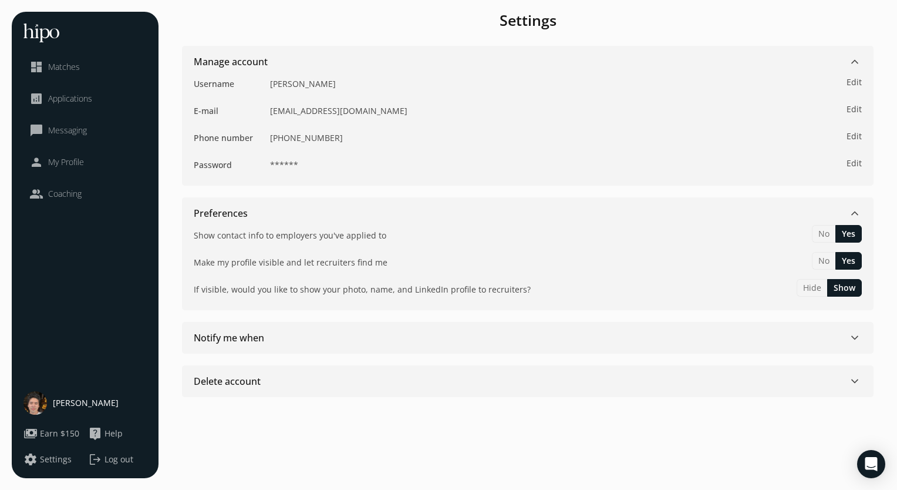
click at [264, 337] on div "Notify me when" at bounding box center [229, 337] width 70 height 14
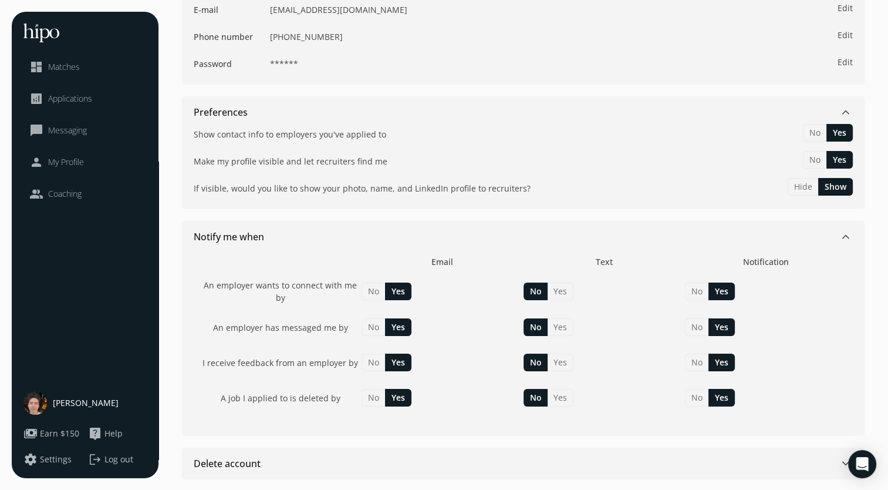
scroll to position [113, 0]
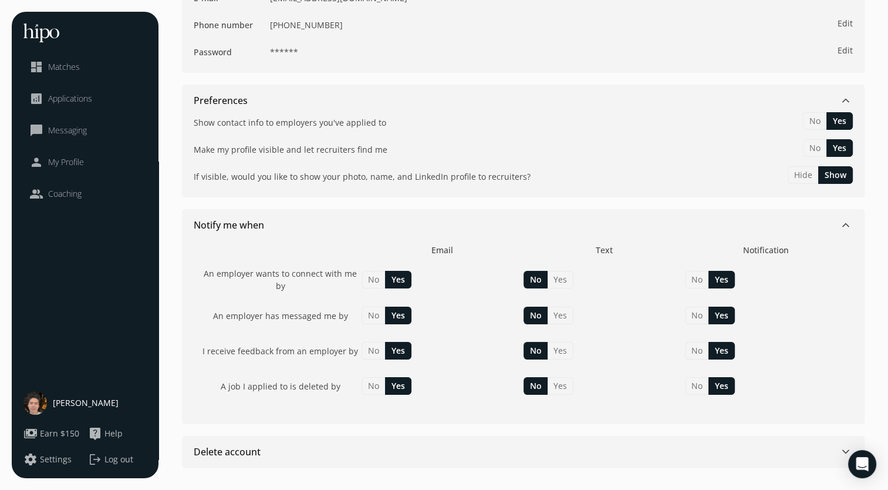
click at [68, 158] on span "My Profile" at bounding box center [66, 162] width 36 height 12
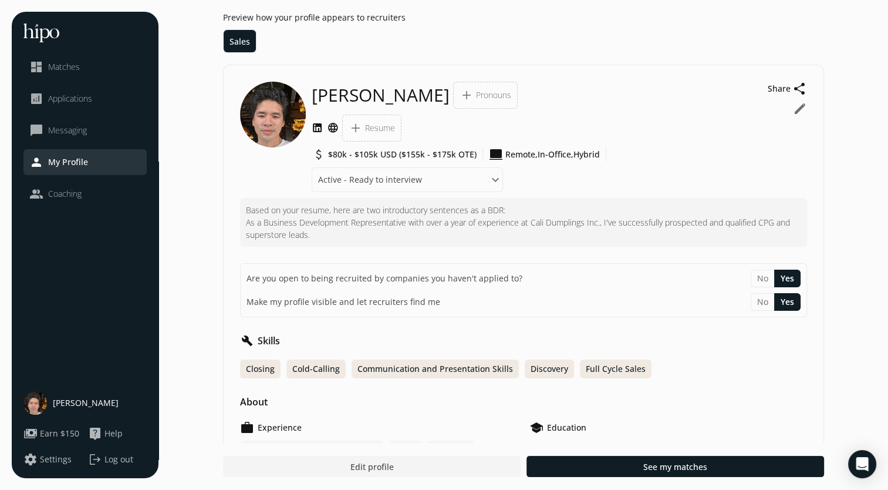
click at [66, 134] on span "Messaging" at bounding box center [67, 130] width 39 height 12
click at [76, 110] on li "analytics Applications" at bounding box center [84, 99] width 123 height 26
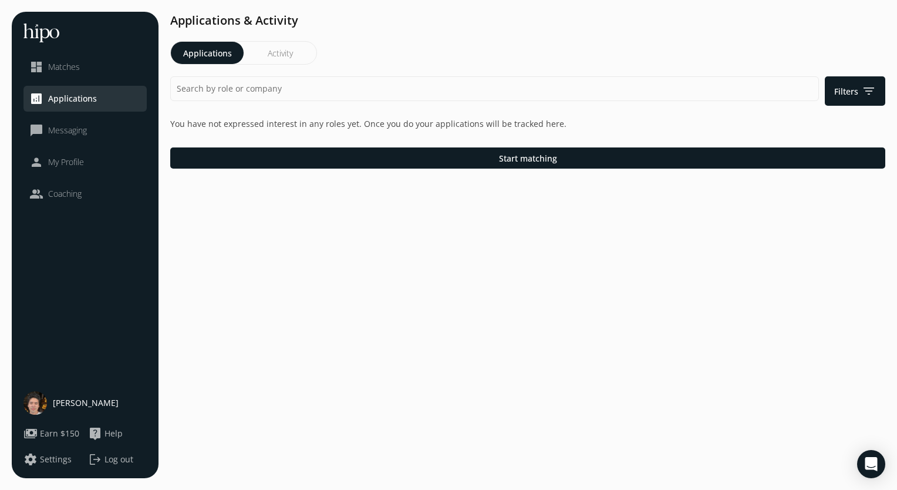
click at [65, 103] on span "Applications" at bounding box center [72, 99] width 49 height 12
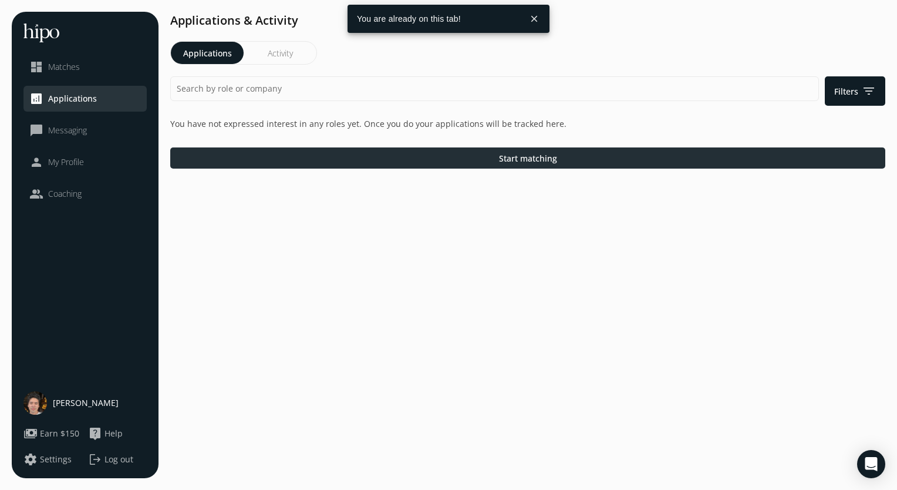
click at [267, 165] on div at bounding box center [527, 157] width 715 height 21
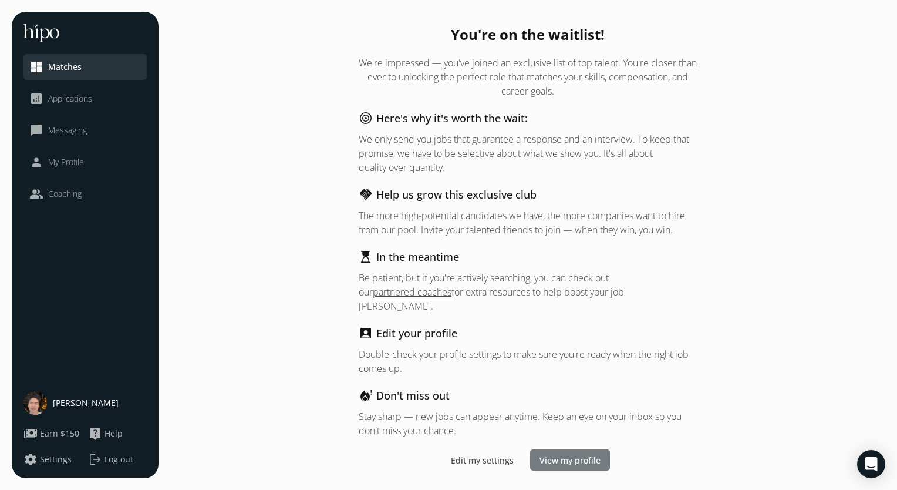
click at [549, 454] on span "View my profile" at bounding box center [569, 460] width 61 height 12
